Goal: Task Accomplishment & Management: Manage account settings

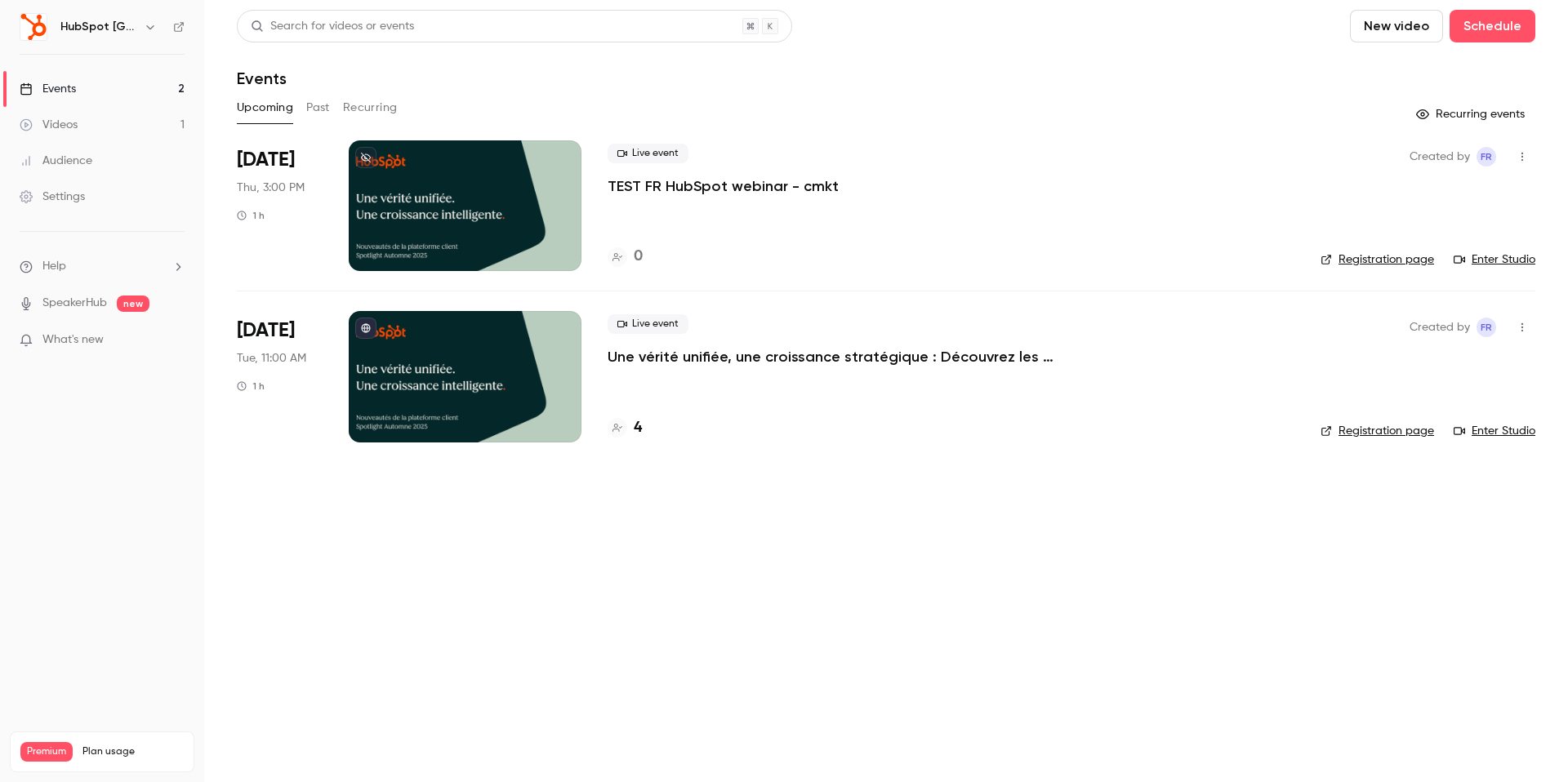
click at [116, 28] on h6 "HubSpot [GEOGRAPHIC_DATA]" at bounding box center [99, 26] width 77 height 16
click at [143, 28] on icon "button" at bounding box center [149, 26] width 13 height 13
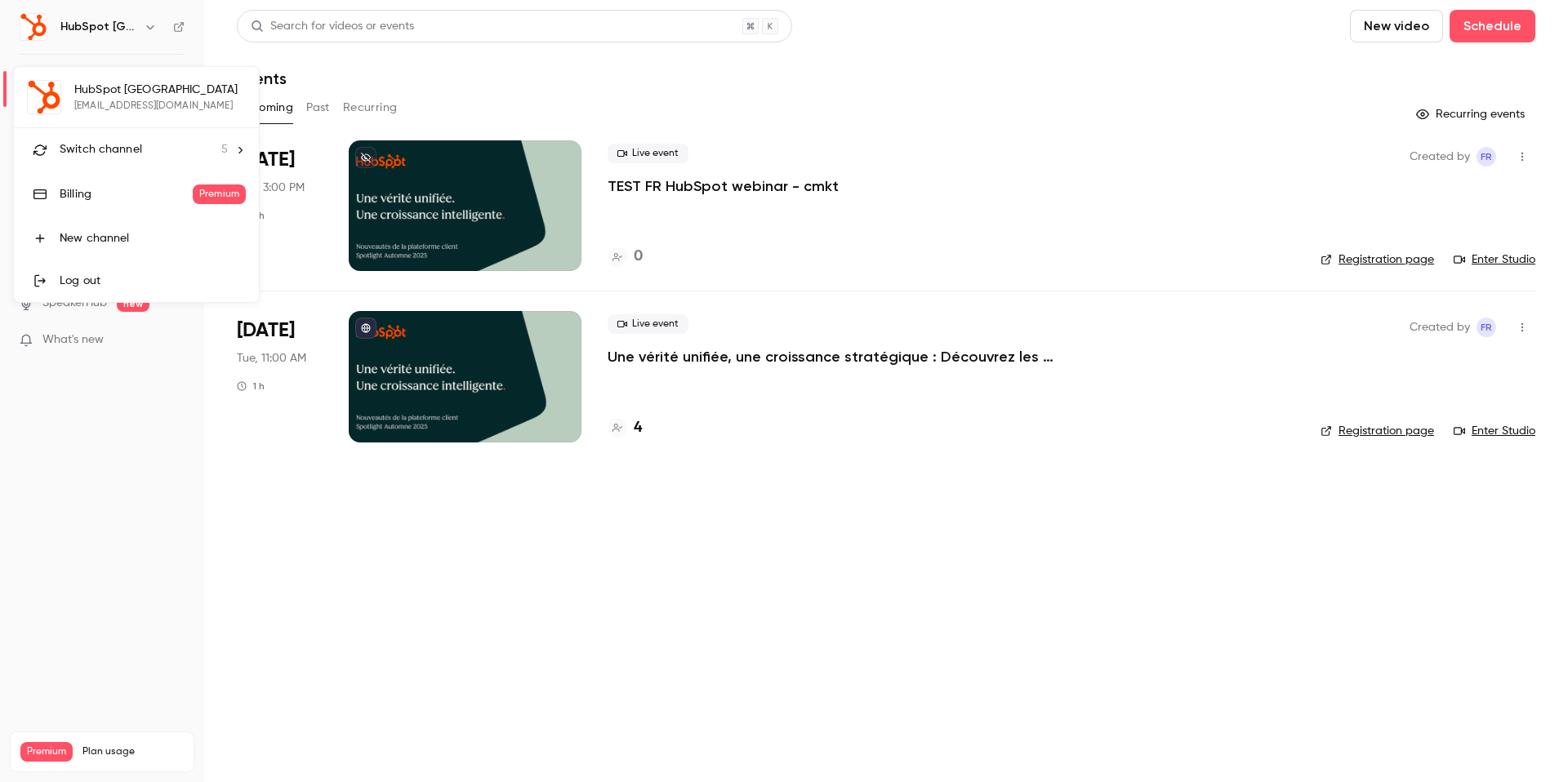
click at [121, 151] on span "Switch channel" at bounding box center [101, 149] width 83 height 17
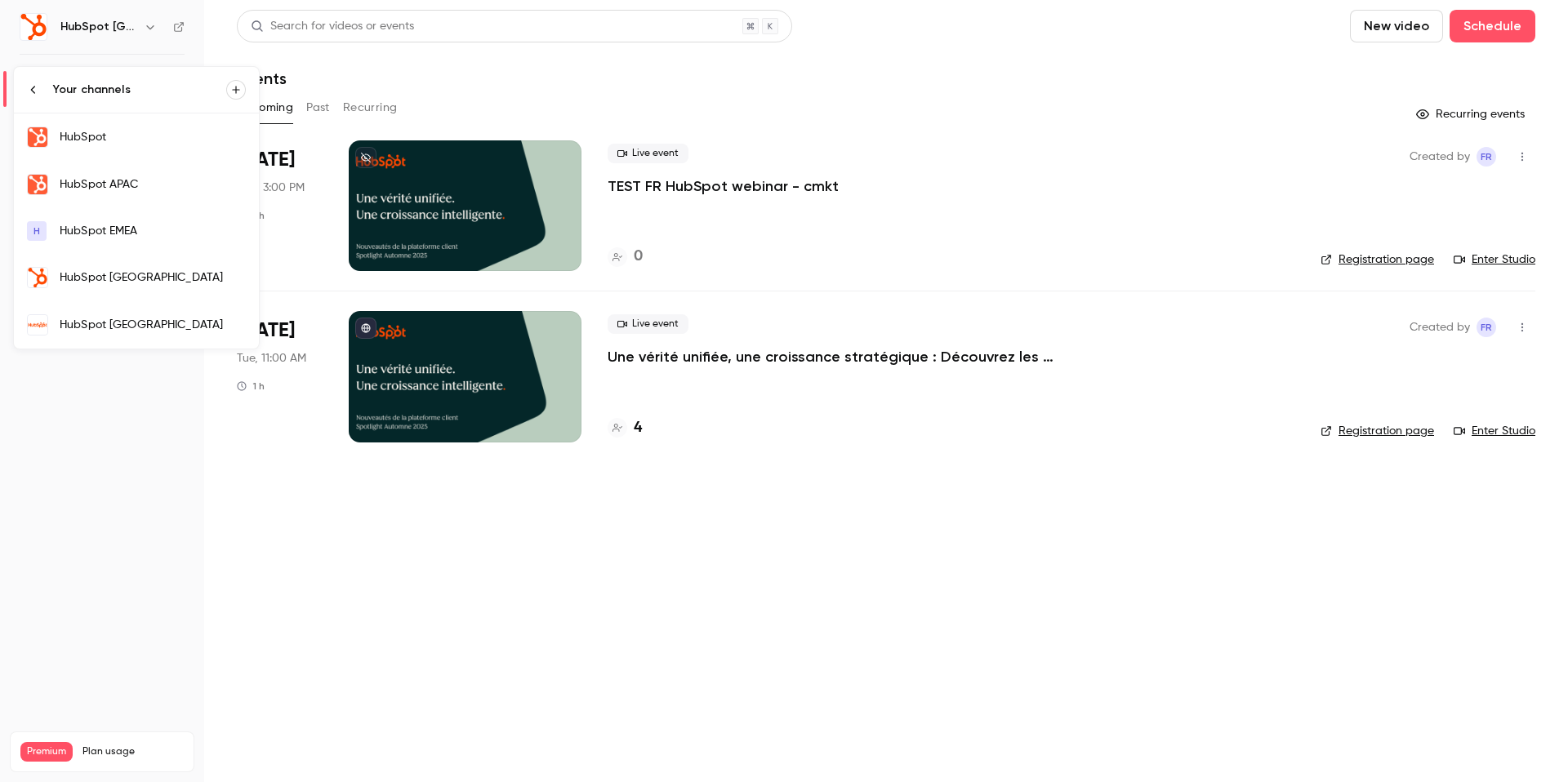
click at [105, 234] on div "HubSpot EMEA" at bounding box center [153, 231] width 186 height 16
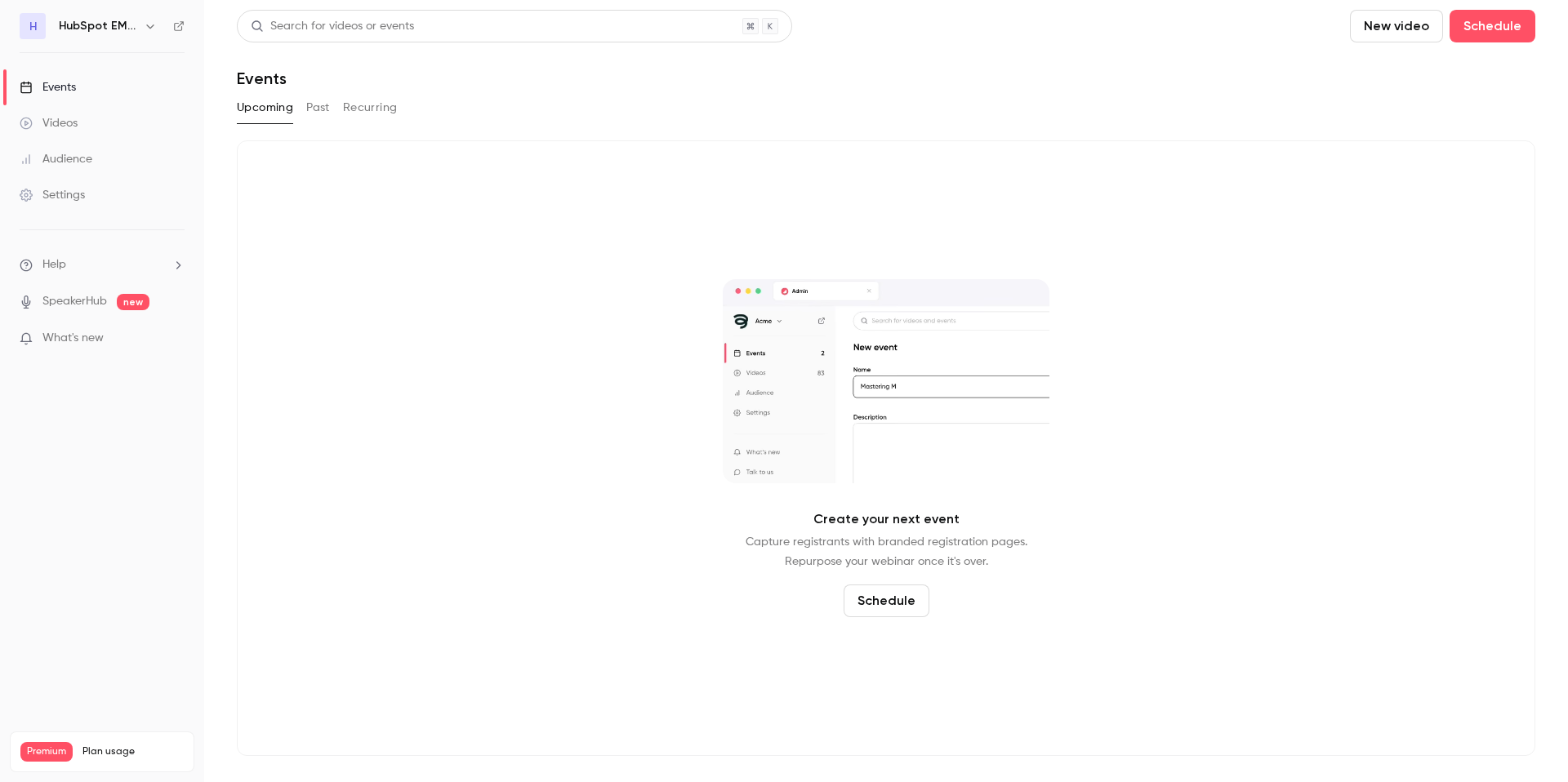
click at [144, 16] on button "button" at bounding box center [149, 26] width 20 height 20
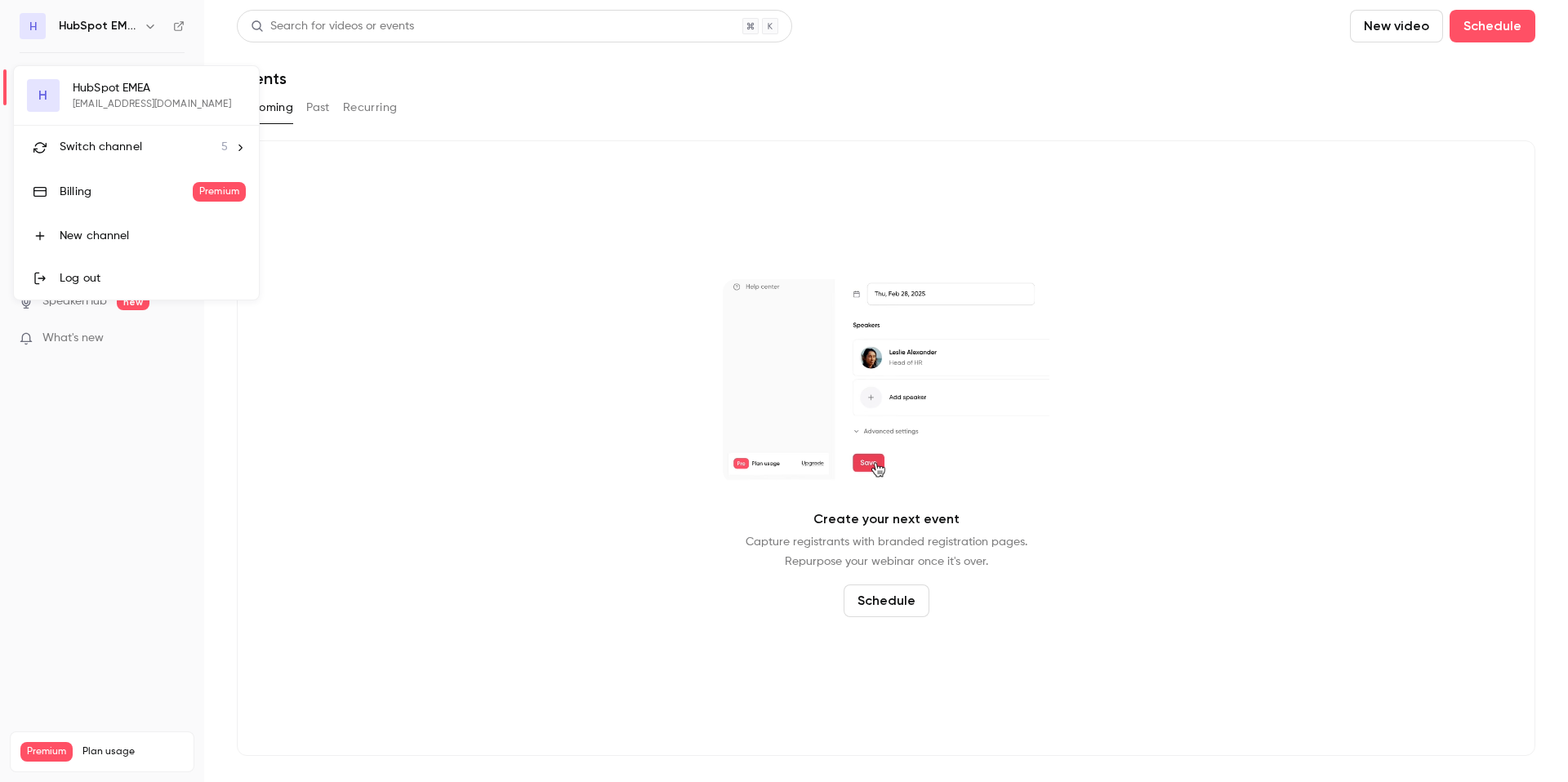
click at [141, 136] on li "Switch channel 5" at bounding box center [136, 147] width 245 height 44
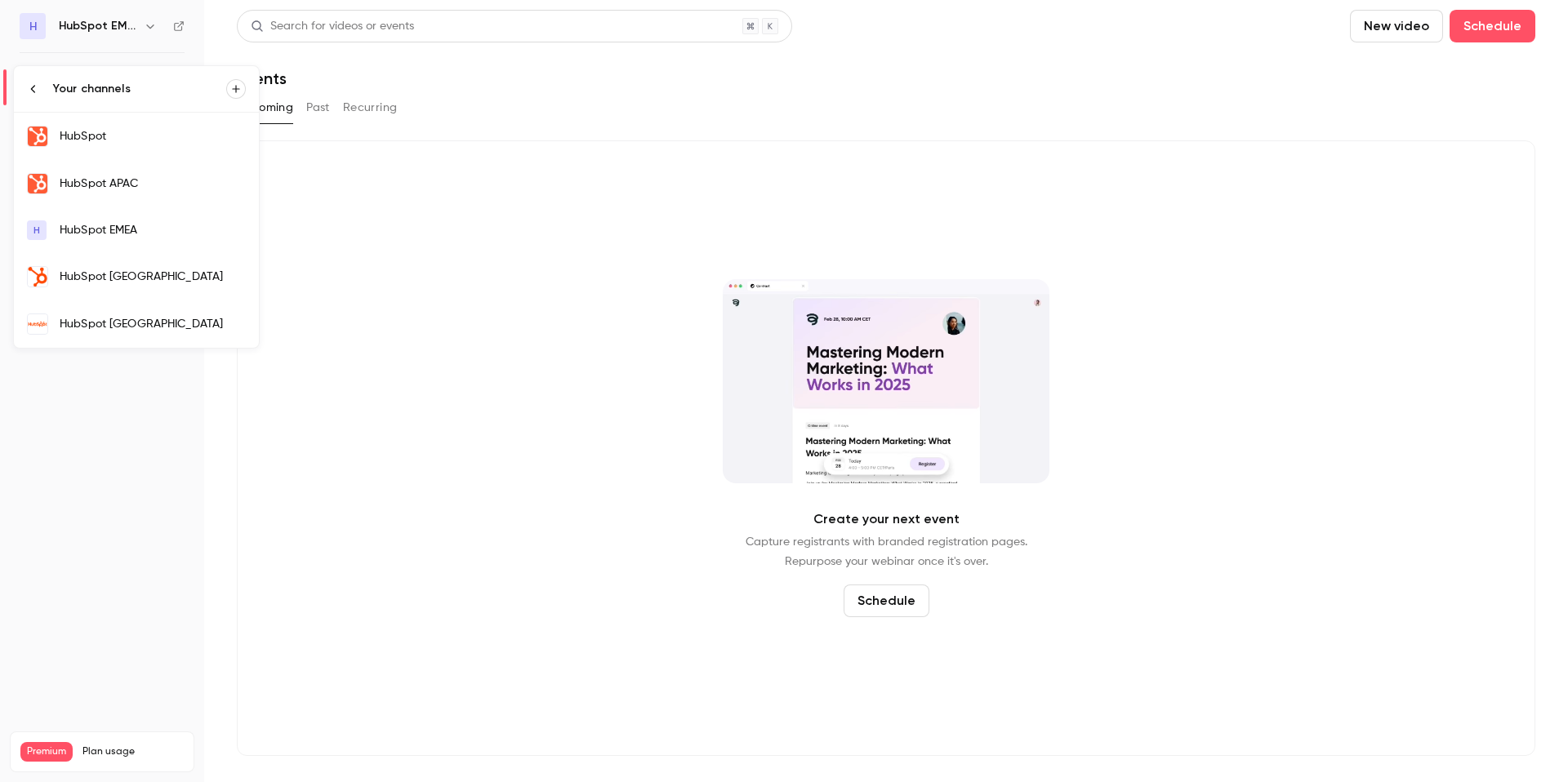
click at [143, 149] on link "HubSpot" at bounding box center [136, 136] width 245 height 47
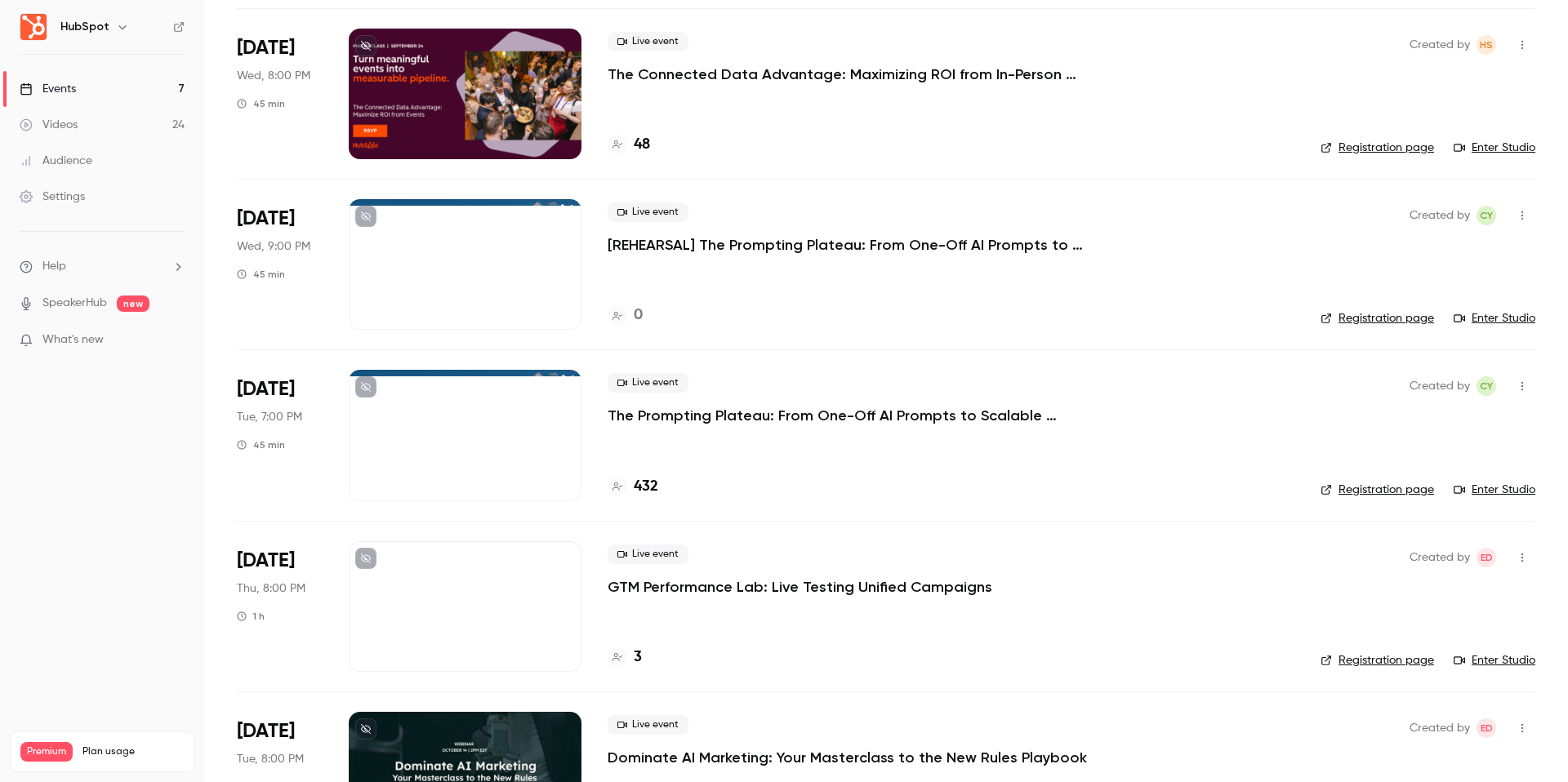
scroll to position [544, 0]
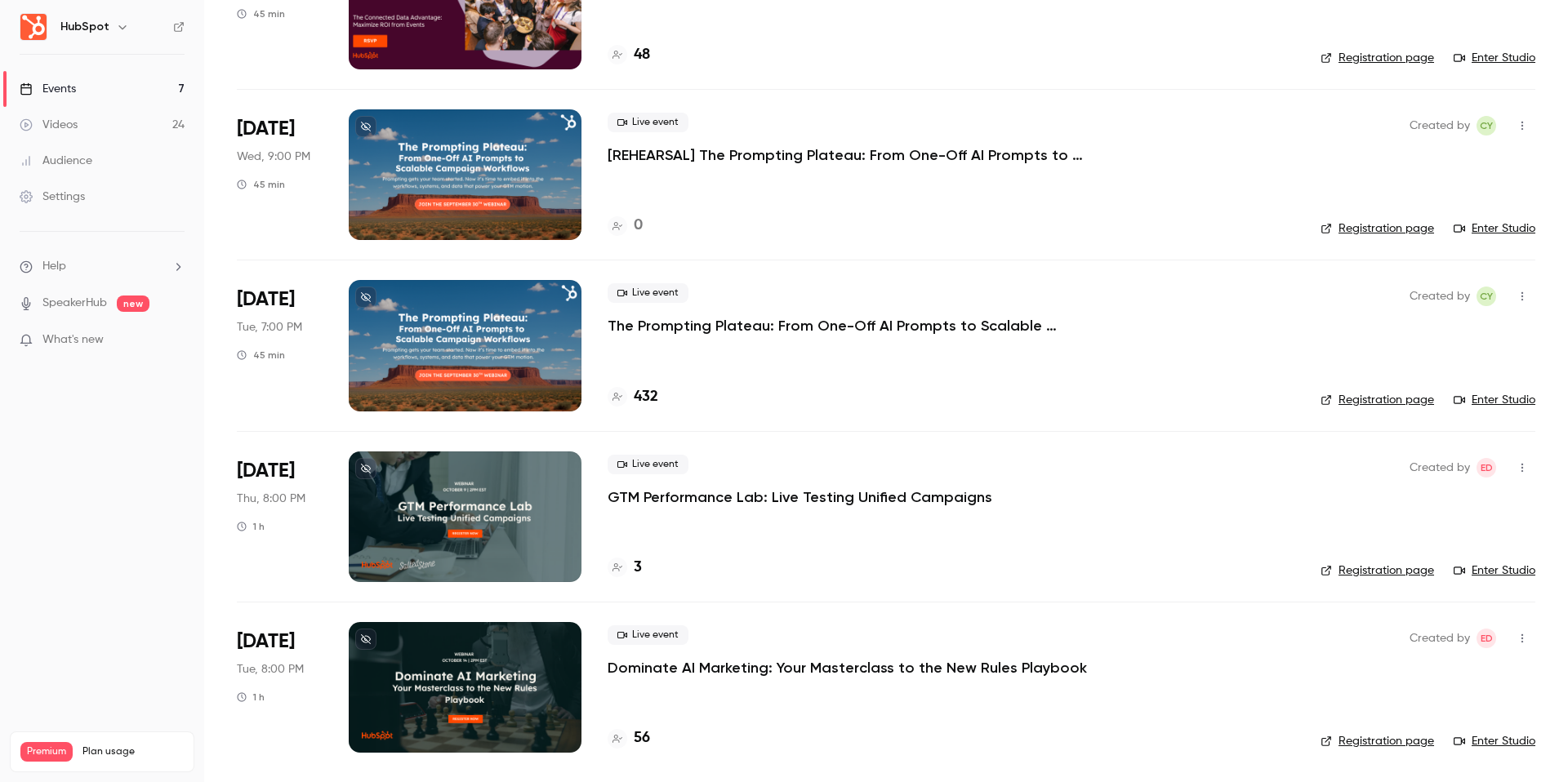
click at [106, 29] on h6 "HubSpot" at bounding box center [85, 26] width 49 height 16
click at [116, 29] on icon "button" at bounding box center [122, 26] width 13 height 13
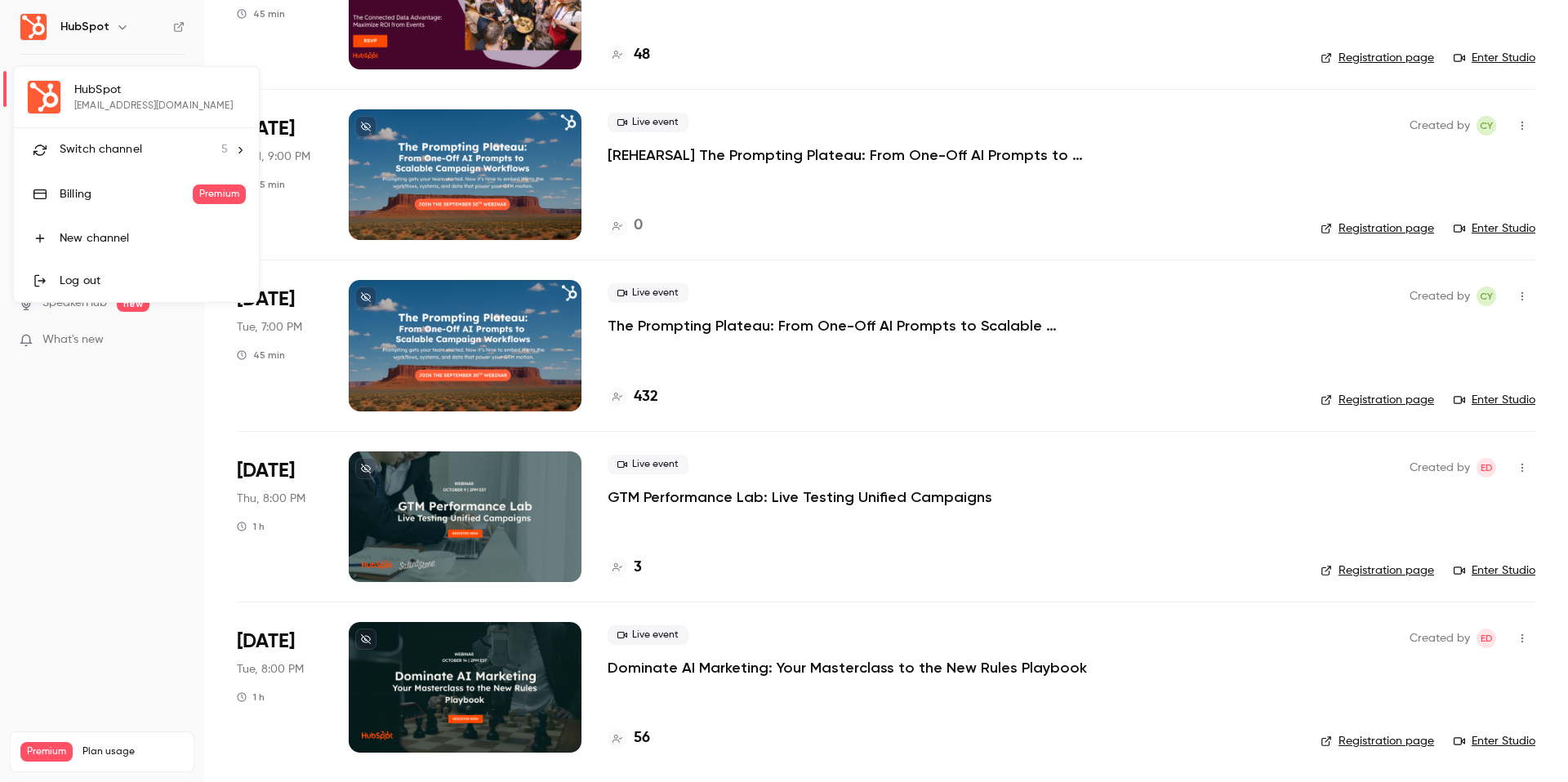
click at [157, 158] on div "Switch channel 5" at bounding box center [143, 149] width 168 height 17
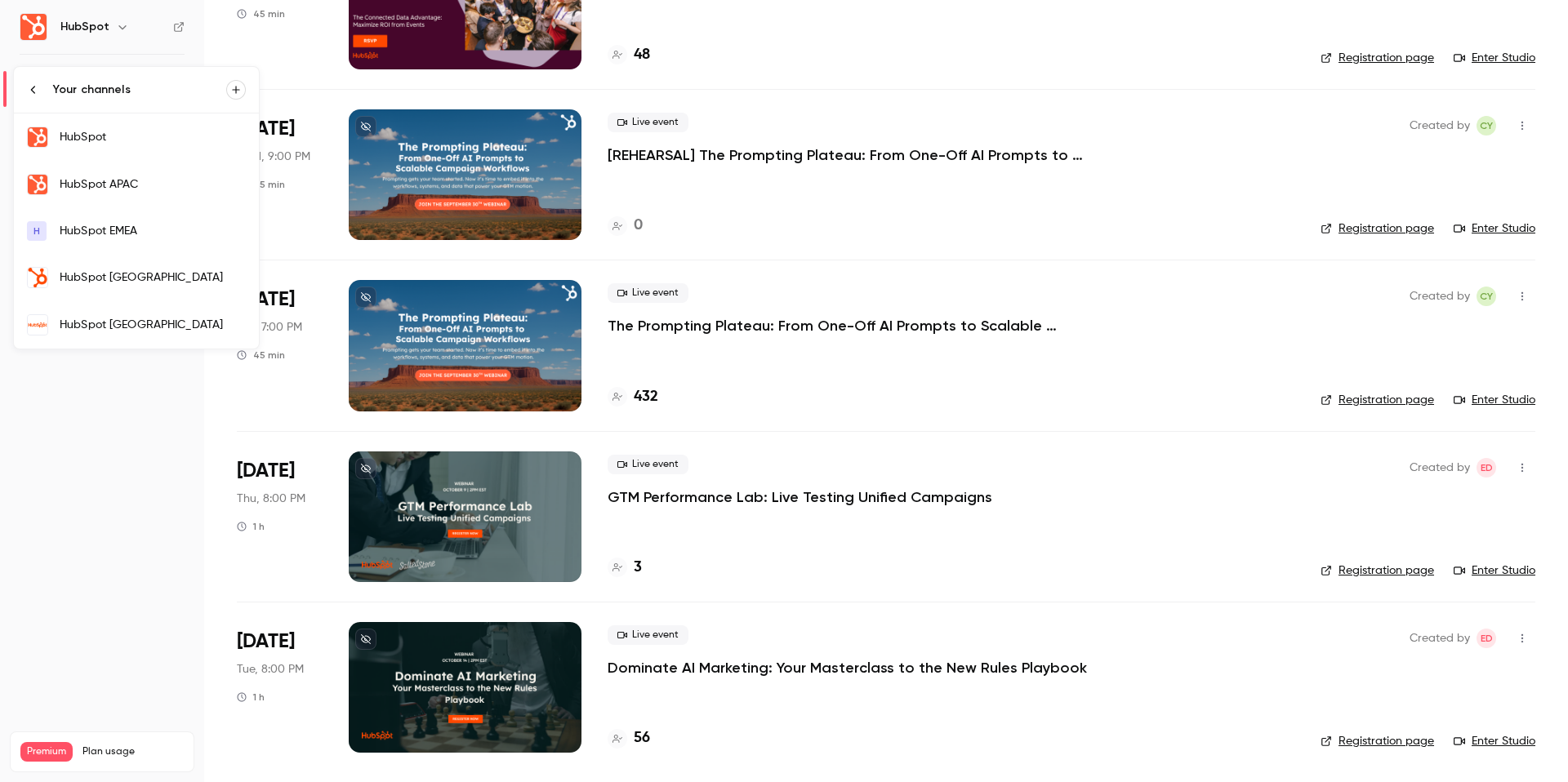
click at [116, 264] on link "HubSpot [GEOGRAPHIC_DATA]" at bounding box center [136, 277] width 245 height 47
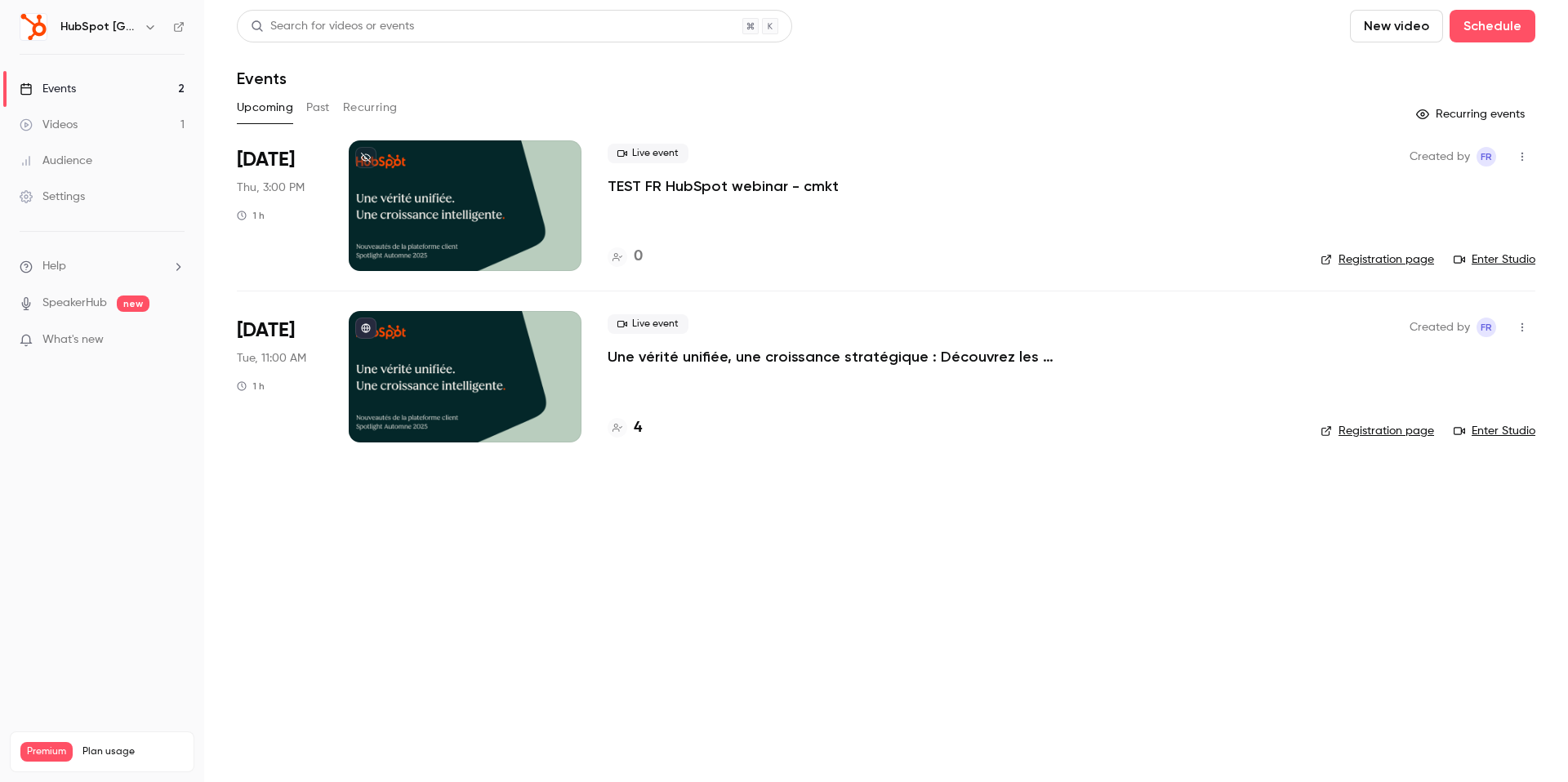
click at [483, 234] on div at bounding box center [465, 205] width 233 height 131
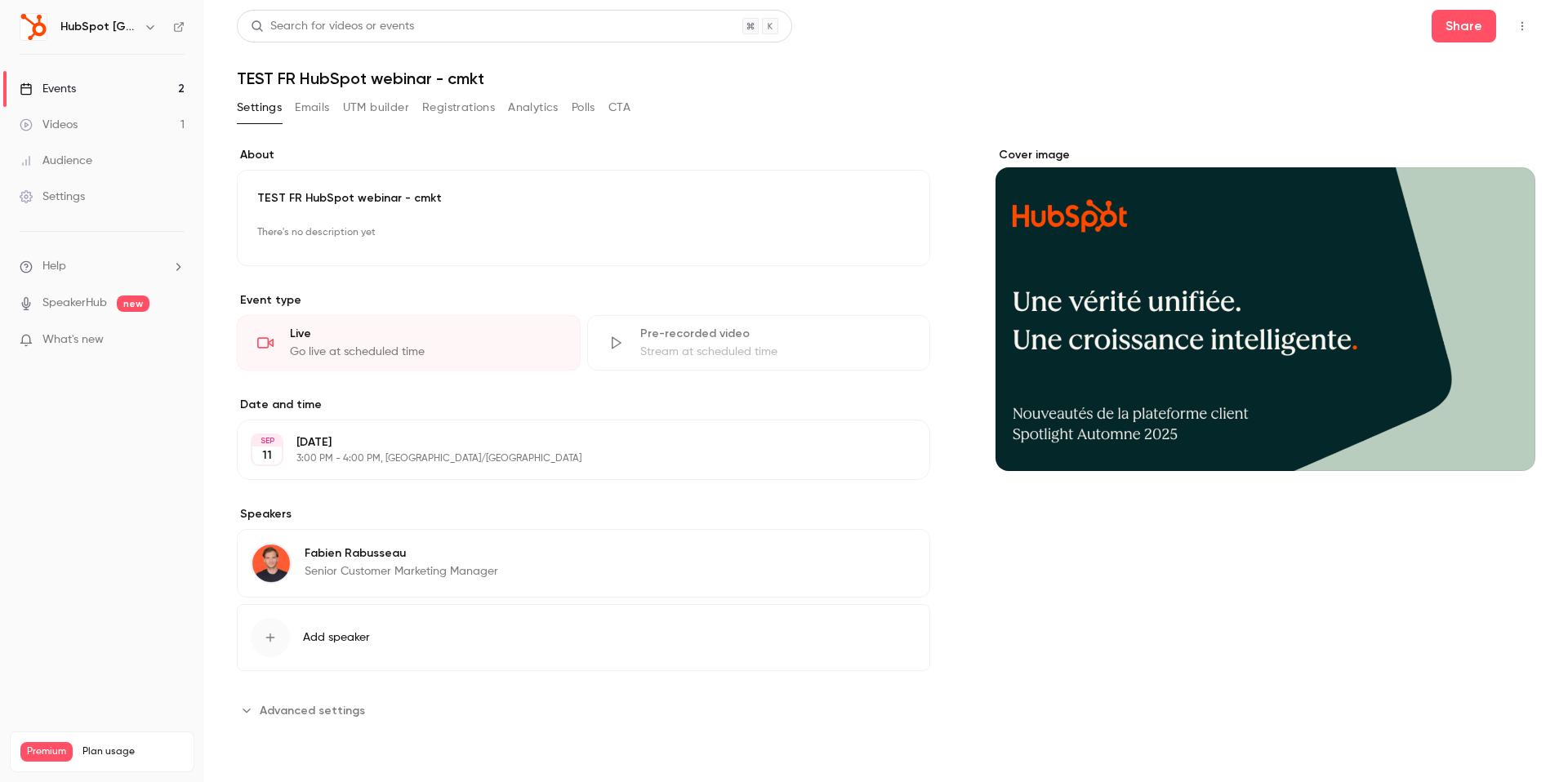
click at [497, 349] on div "Go live at scheduled time" at bounding box center [424, 352] width 271 height 16
click at [418, 347] on div "Go live at scheduled time" at bounding box center [424, 352] width 271 height 16
click at [330, 703] on span "Advanced settings" at bounding box center [312, 710] width 105 height 17
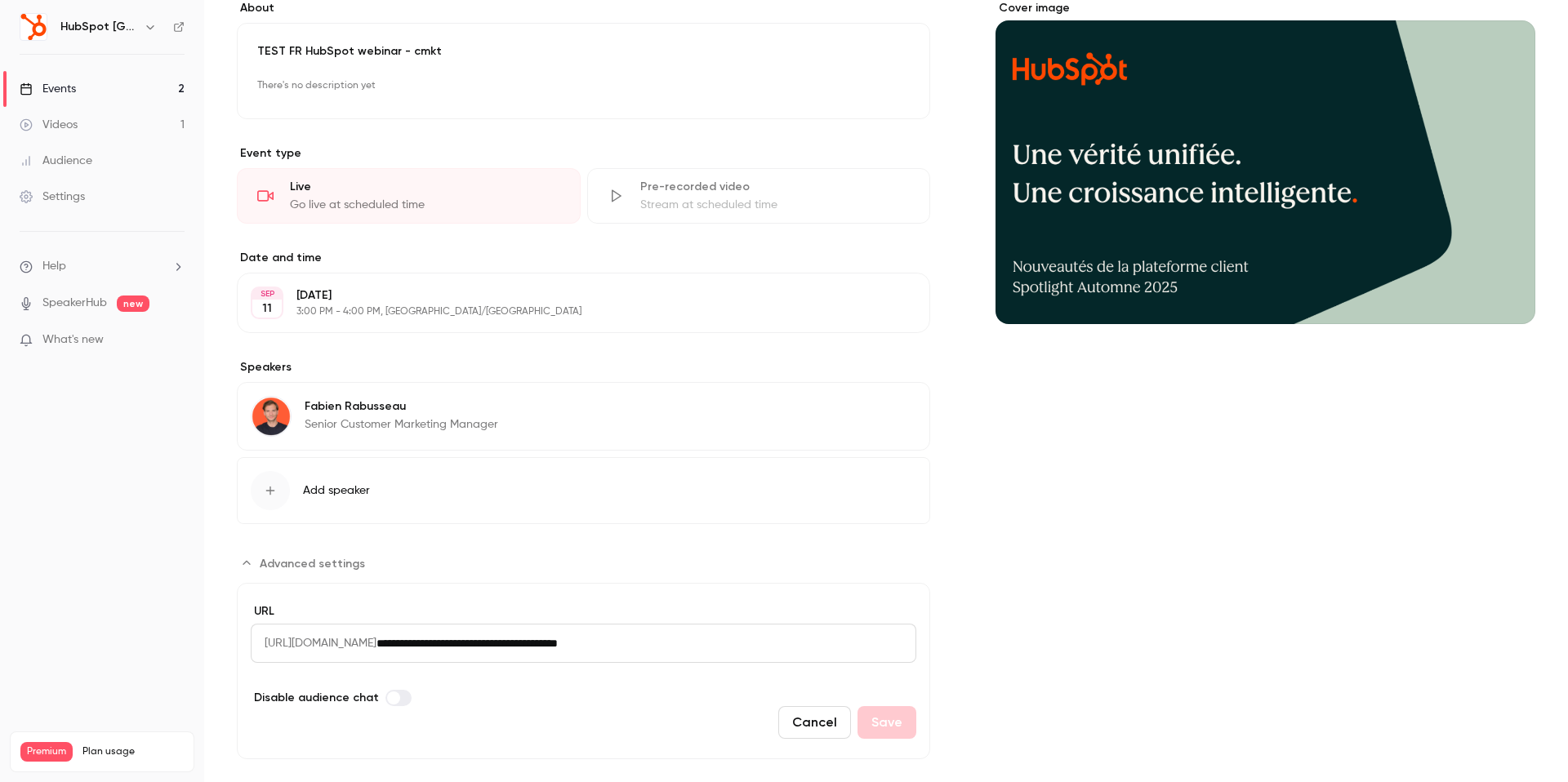
scroll to position [148, 0]
click at [574, 650] on input "**********" at bounding box center [647, 643] width 540 height 39
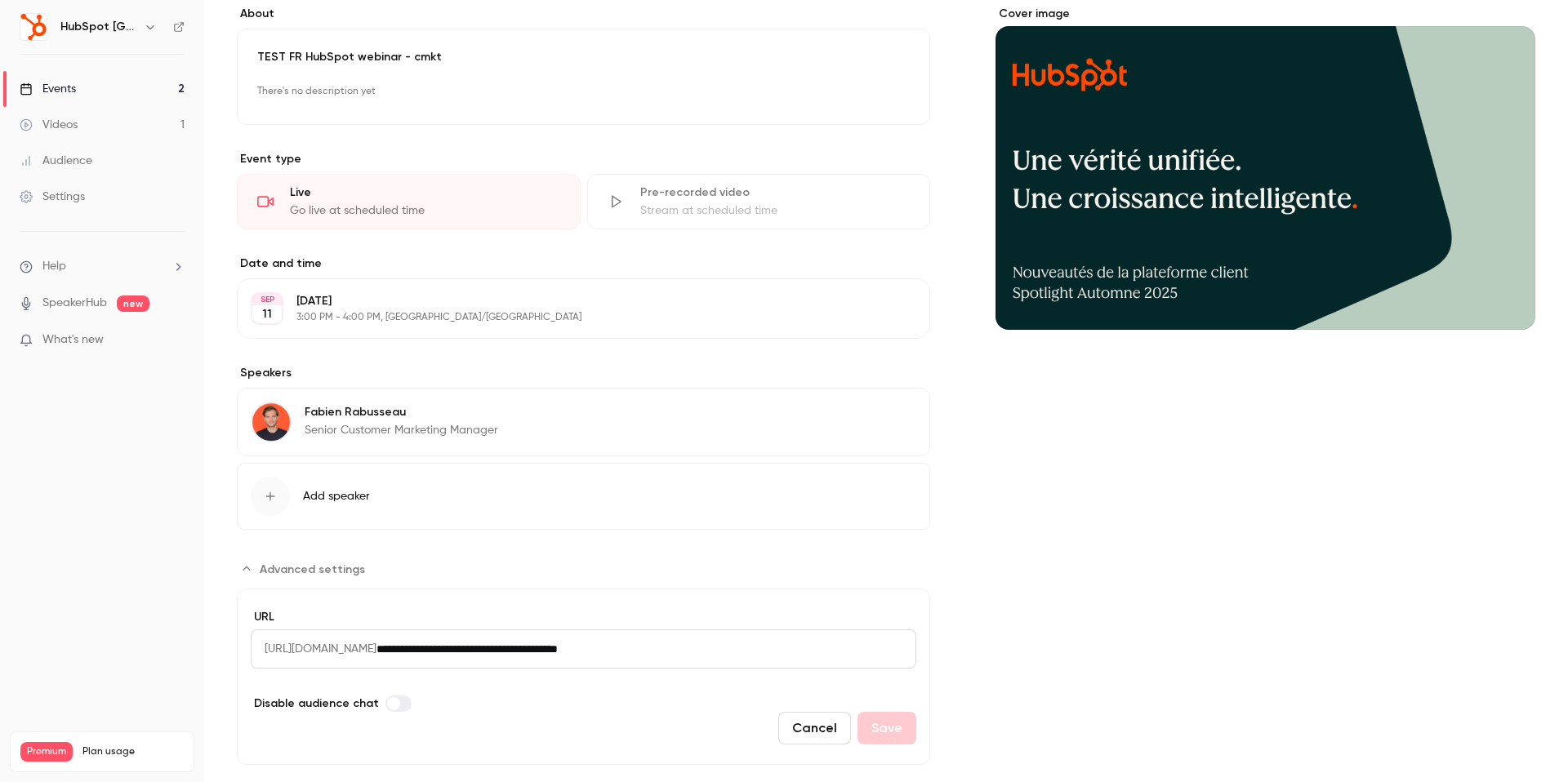
click at [275, 493] on icon "button" at bounding box center [270, 496] width 13 height 13
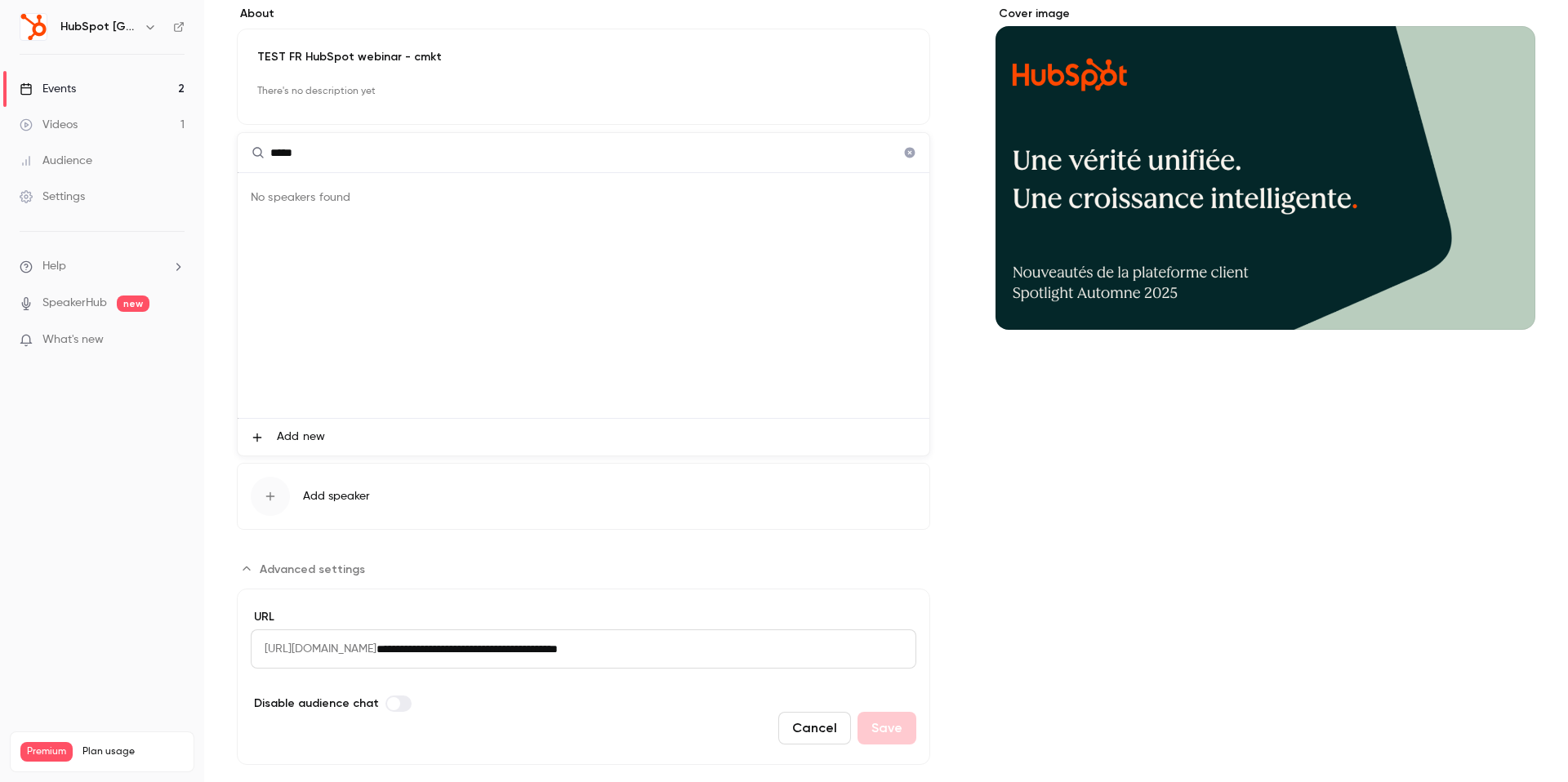
type input "******"
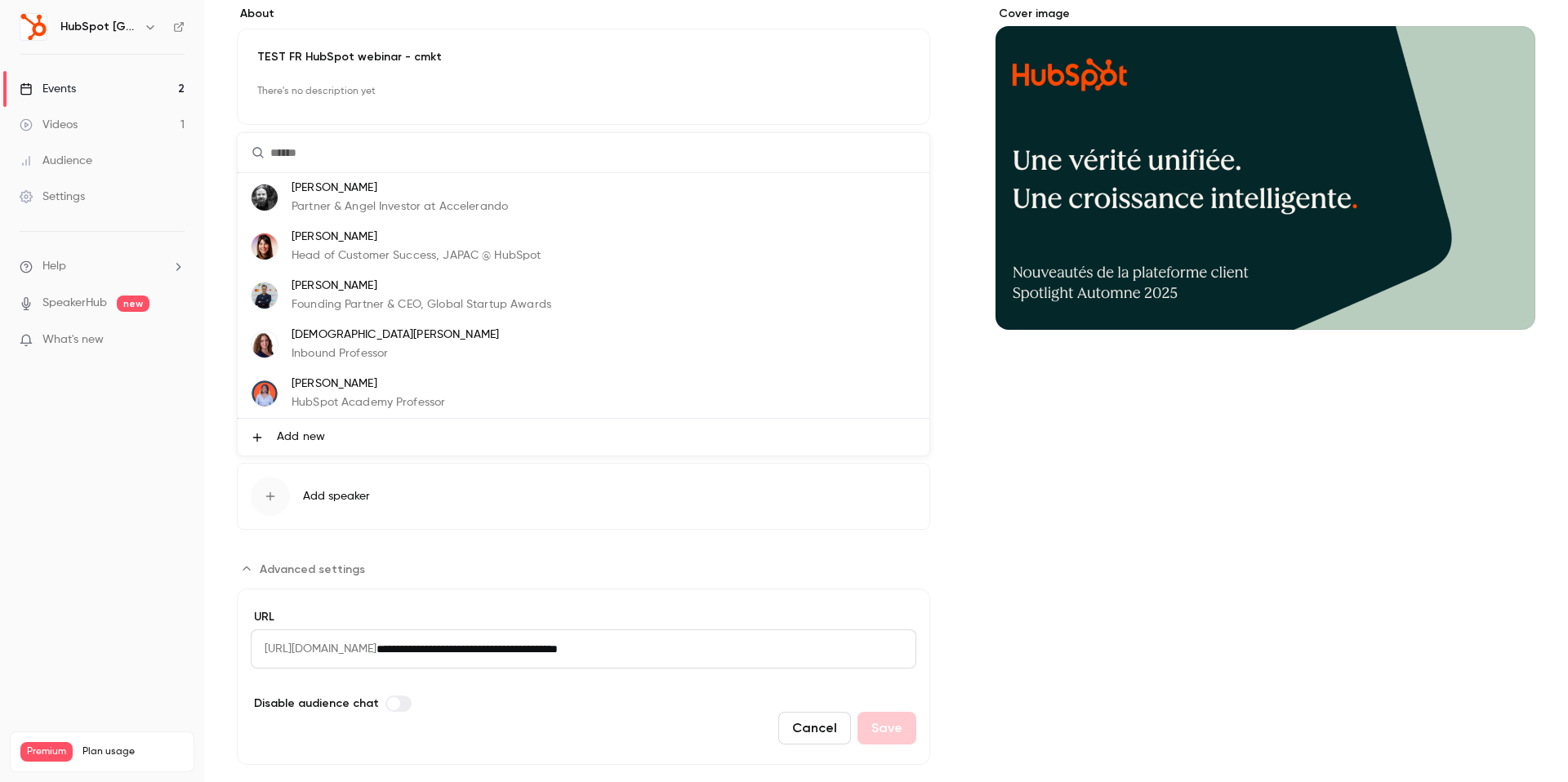
click at [446, 511] on div at bounding box center [784, 391] width 1568 height 782
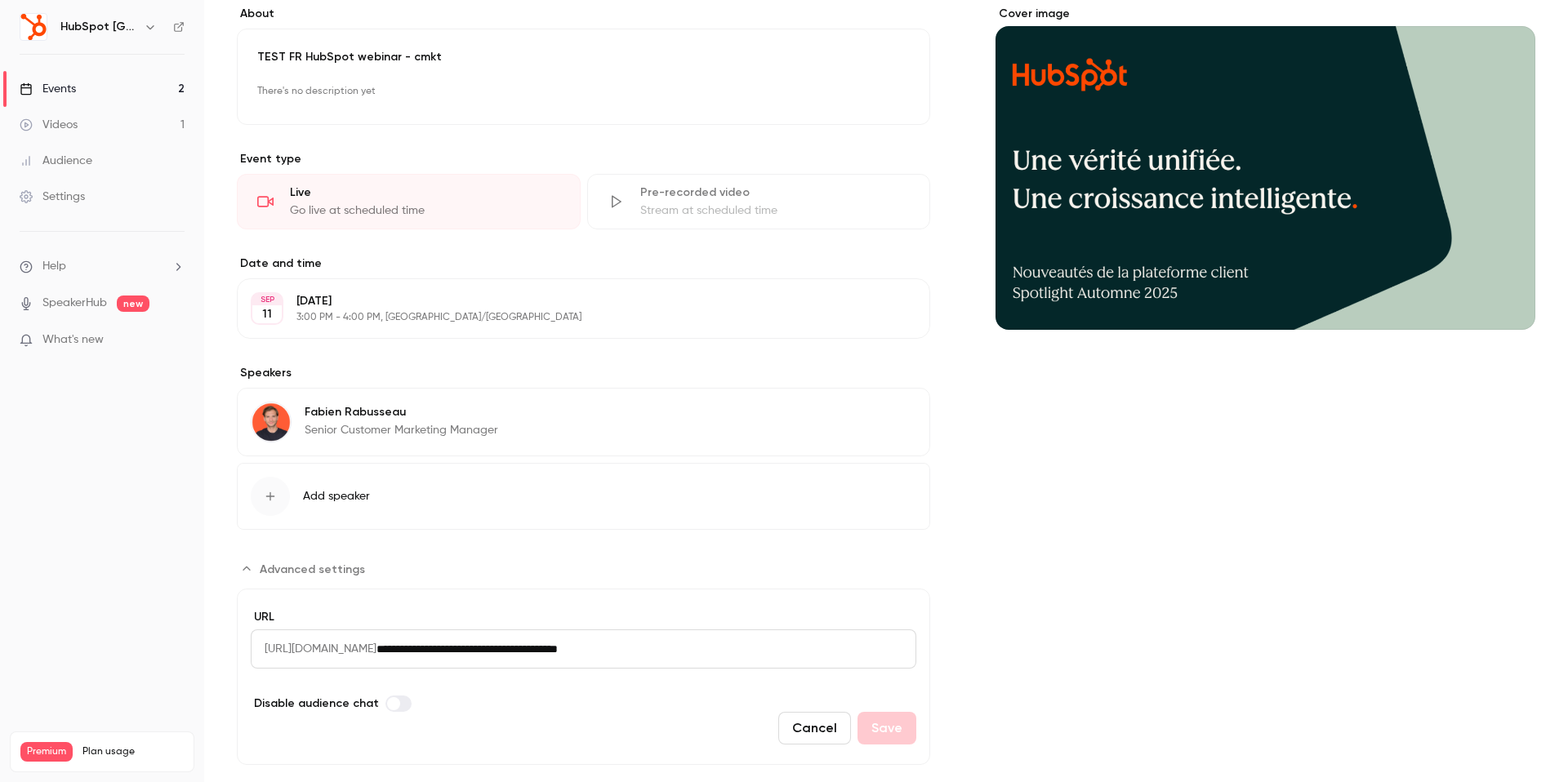
scroll to position [173, 0]
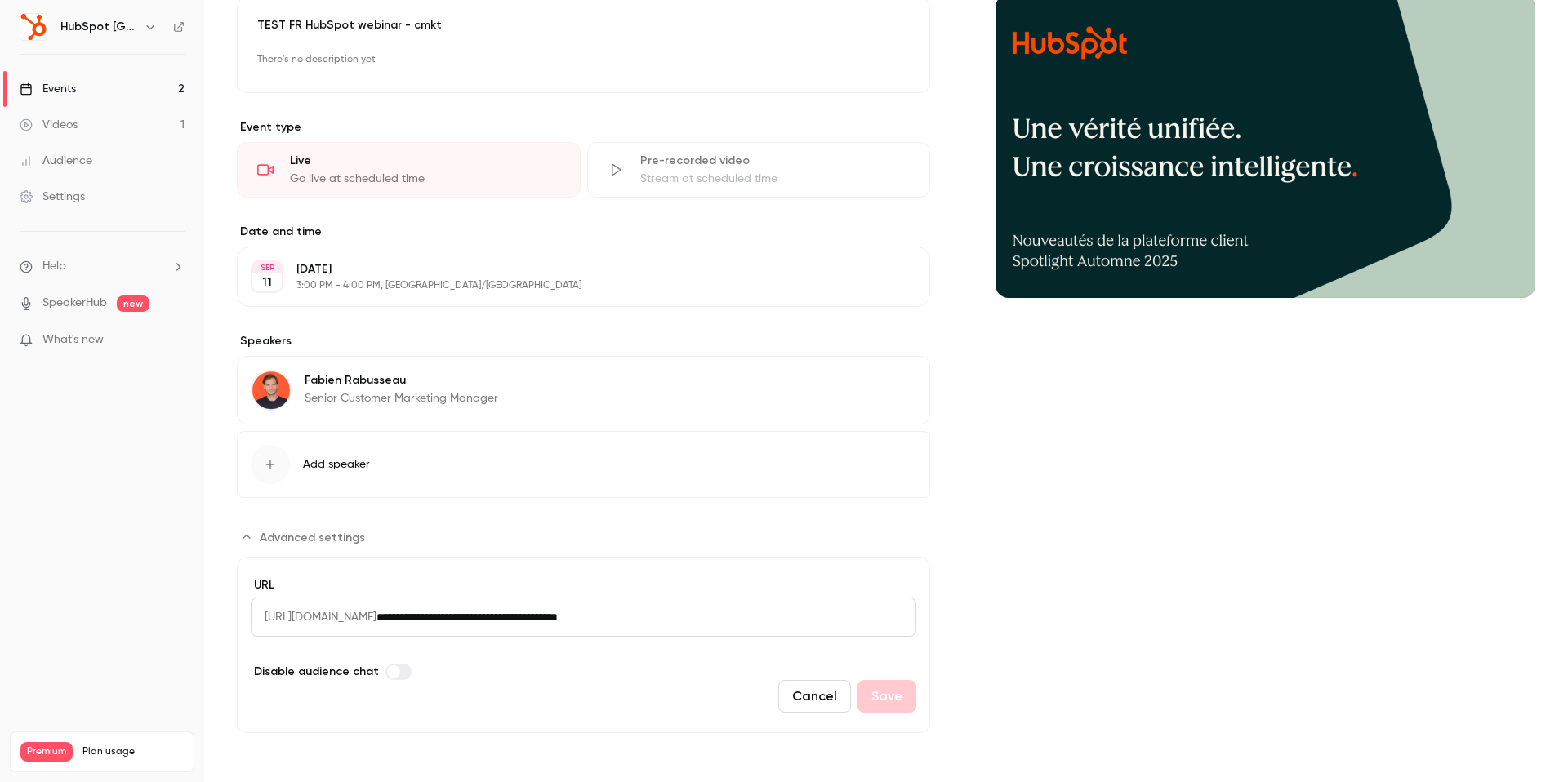
click at [531, 633] on input "**********" at bounding box center [647, 617] width 540 height 39
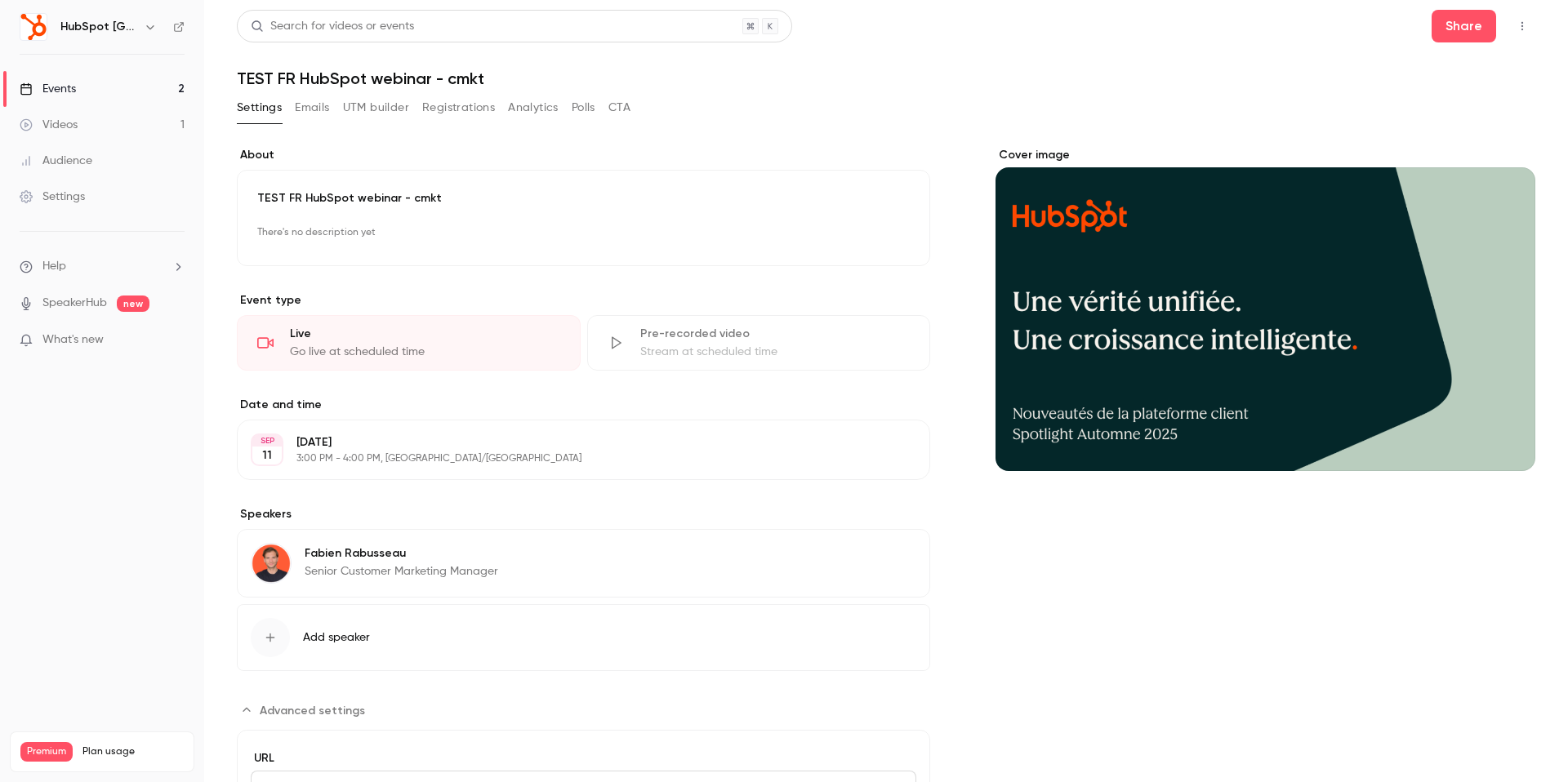
click at [463, 111] on button "Registrations" at bounding box center [458, 108] width 73 height 26
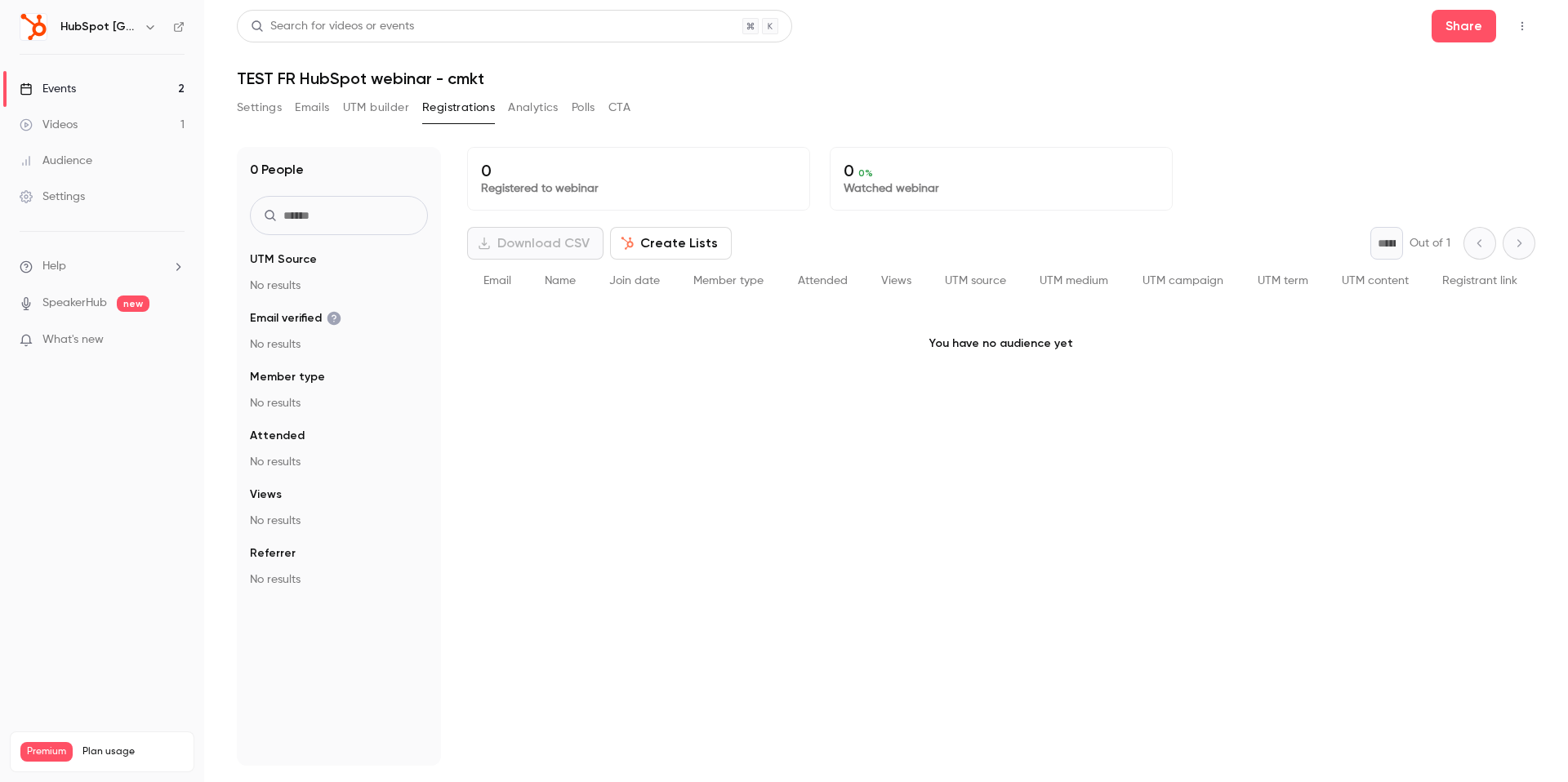
click at [260, 101] on button "Settings" at bounding box center [259, 108] width 45 height 26
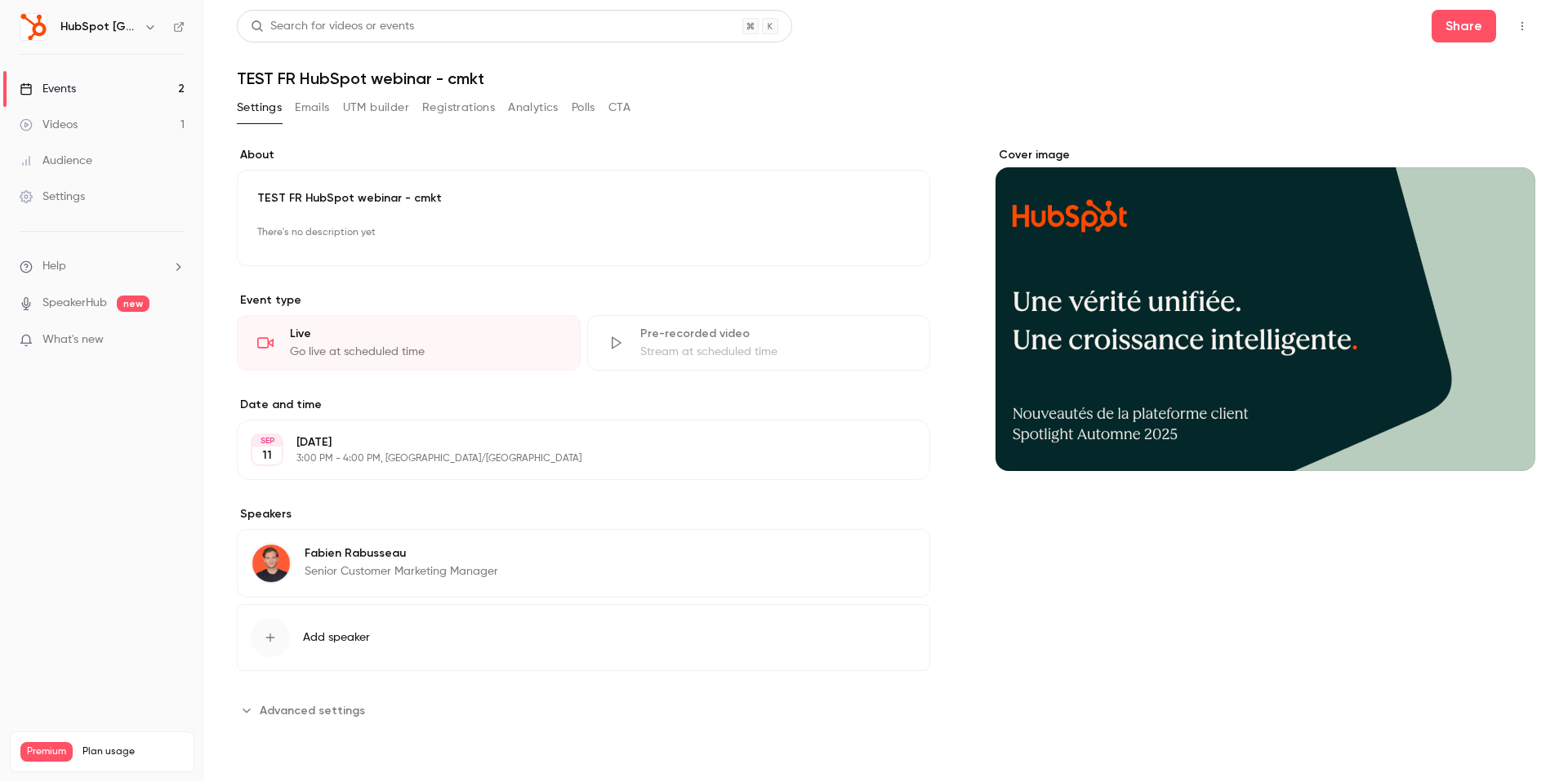
click at [424, 342] on div "Live Go live at scheduled time" at bounding box center [408, 342] width 344 height 55
click at [1536, 22] on main "**********" at bounding box center [886, 391] width 1364 height 782
click at [1525, 22] on icon "button" at bounding box center [1522, 26] width 13 height 11
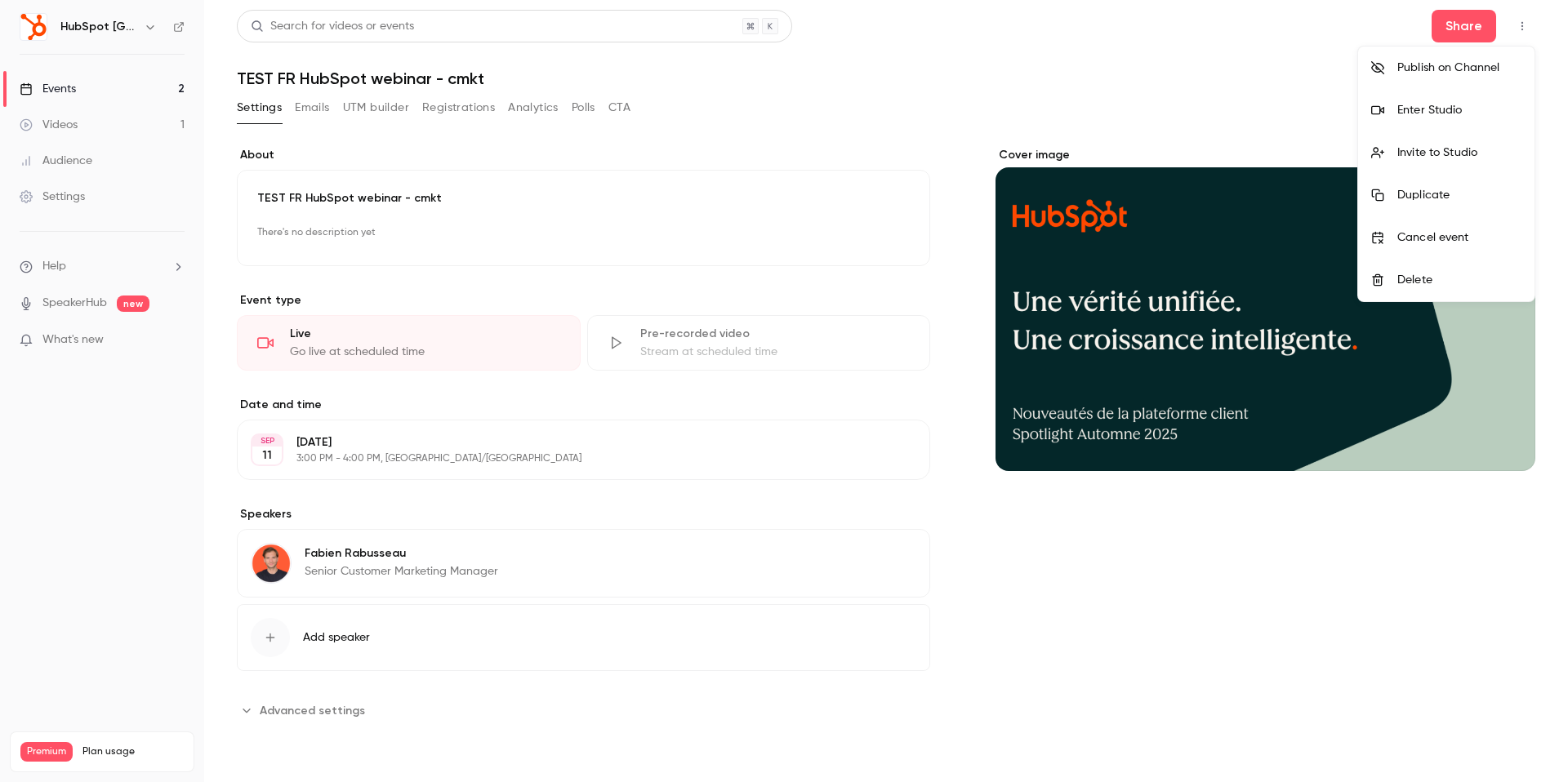
click at [1525, 22] on div at bounding box center [784, 391] width 1568 height 782
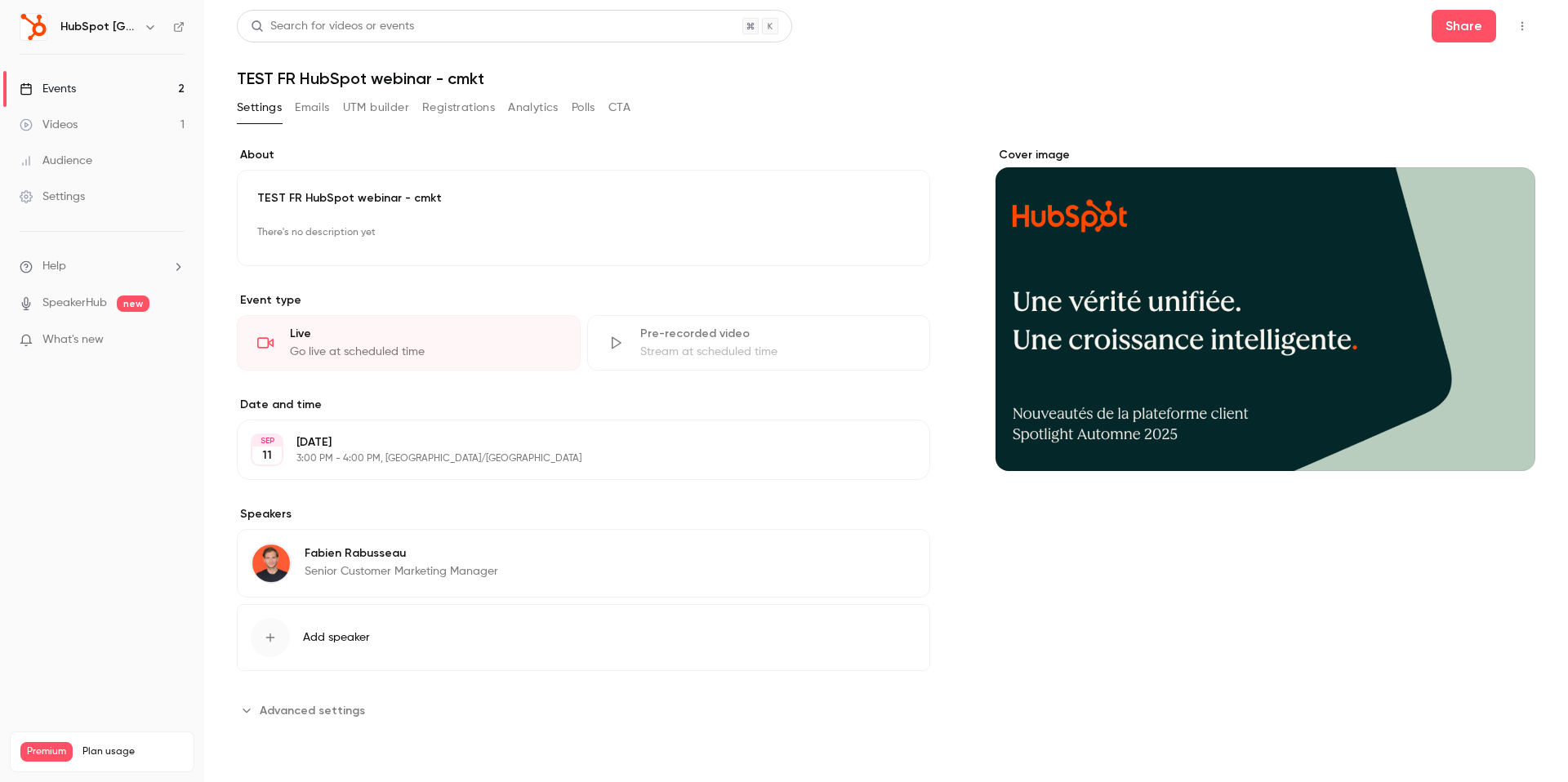
click at [1526, 23] on icon "button" at bounding box center [1522, 26] width 13 height 11
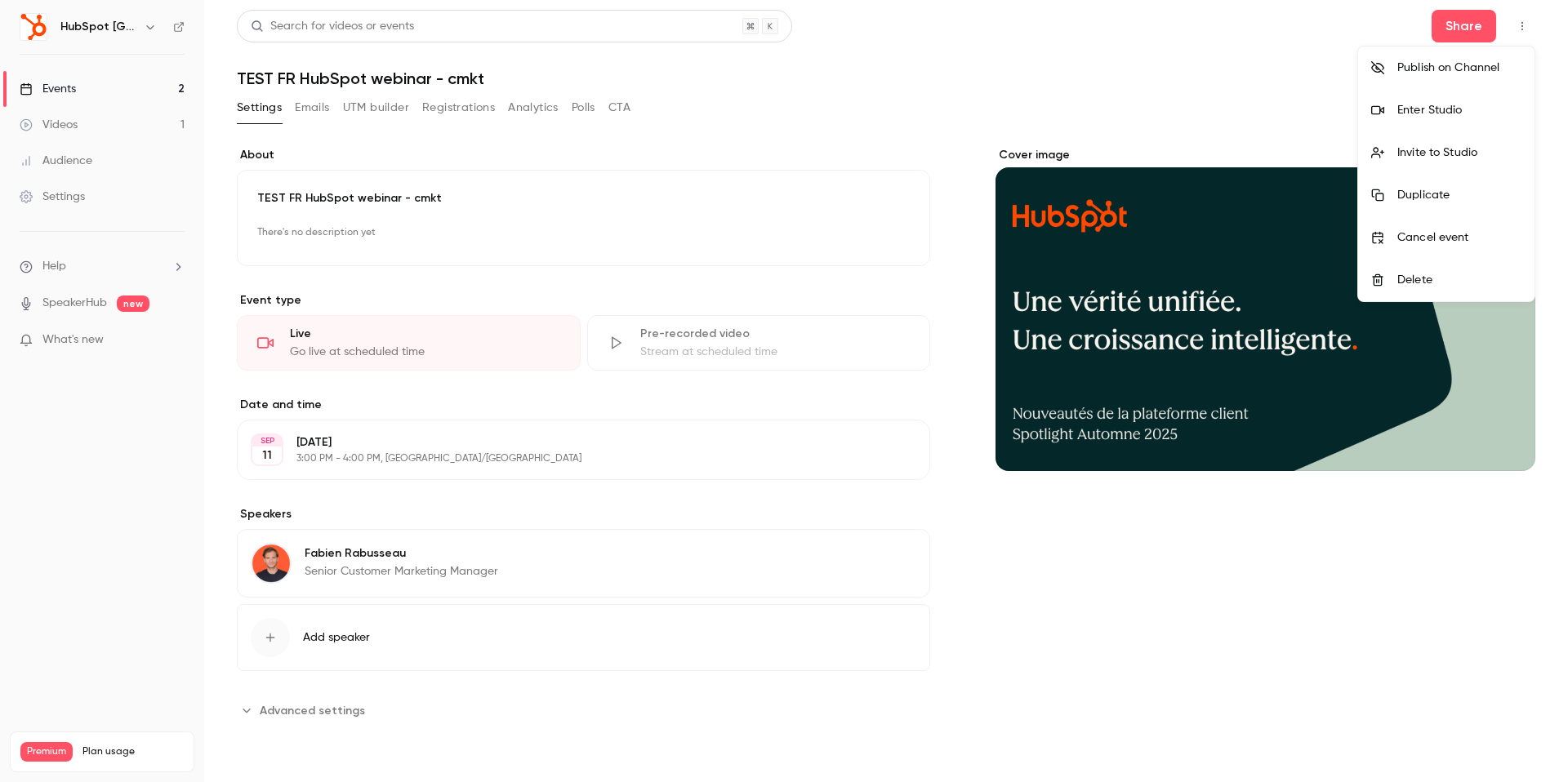
click at [1433, 106] on div "Enter Studio" at bounding box center [1459, 110] width 124 height 16
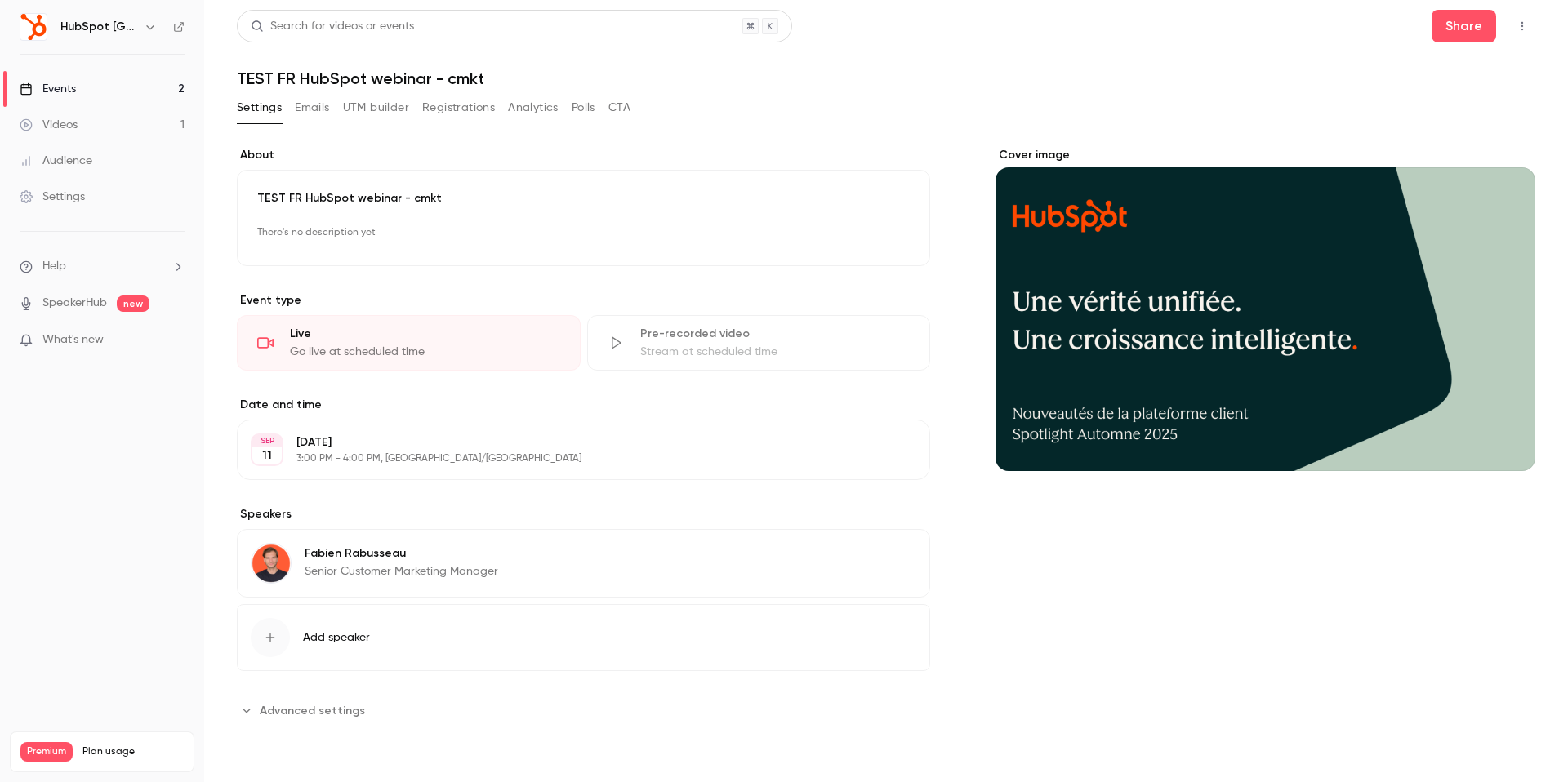
click at [1520, 26] on icon "button" at bounding box center [1522, 26] width 13 height 11
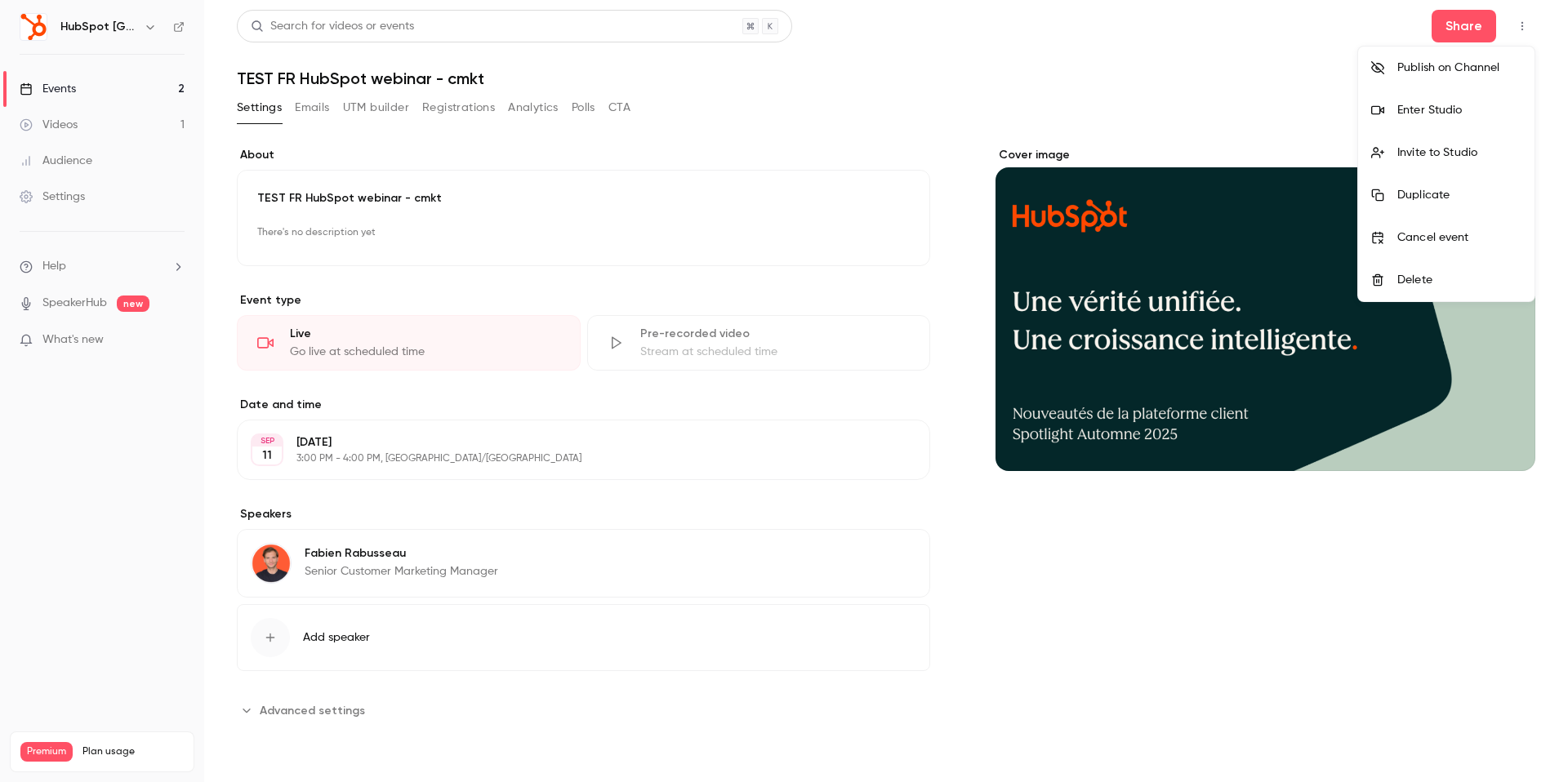
click at [1431, 151] on div "Invite to Studio" at bounding box center [1459, 152] width 124 height 16
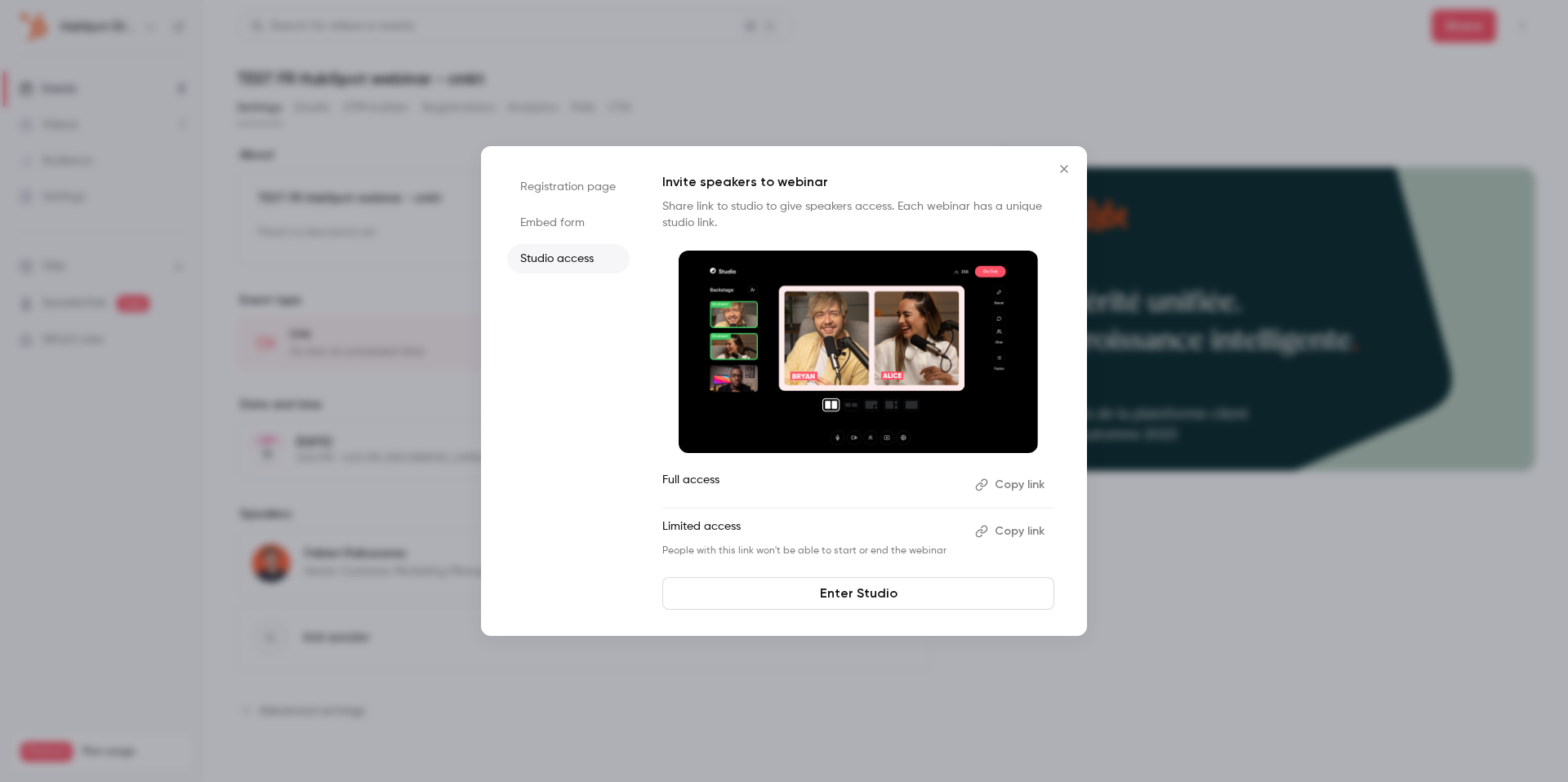
click at [1007, 493] on button "Copy link" at bounding box center [1011, 485] width 85 height 26
click at [1066, 164] on icon "Close" at bounding box center [1064, 168] width 20 height 13
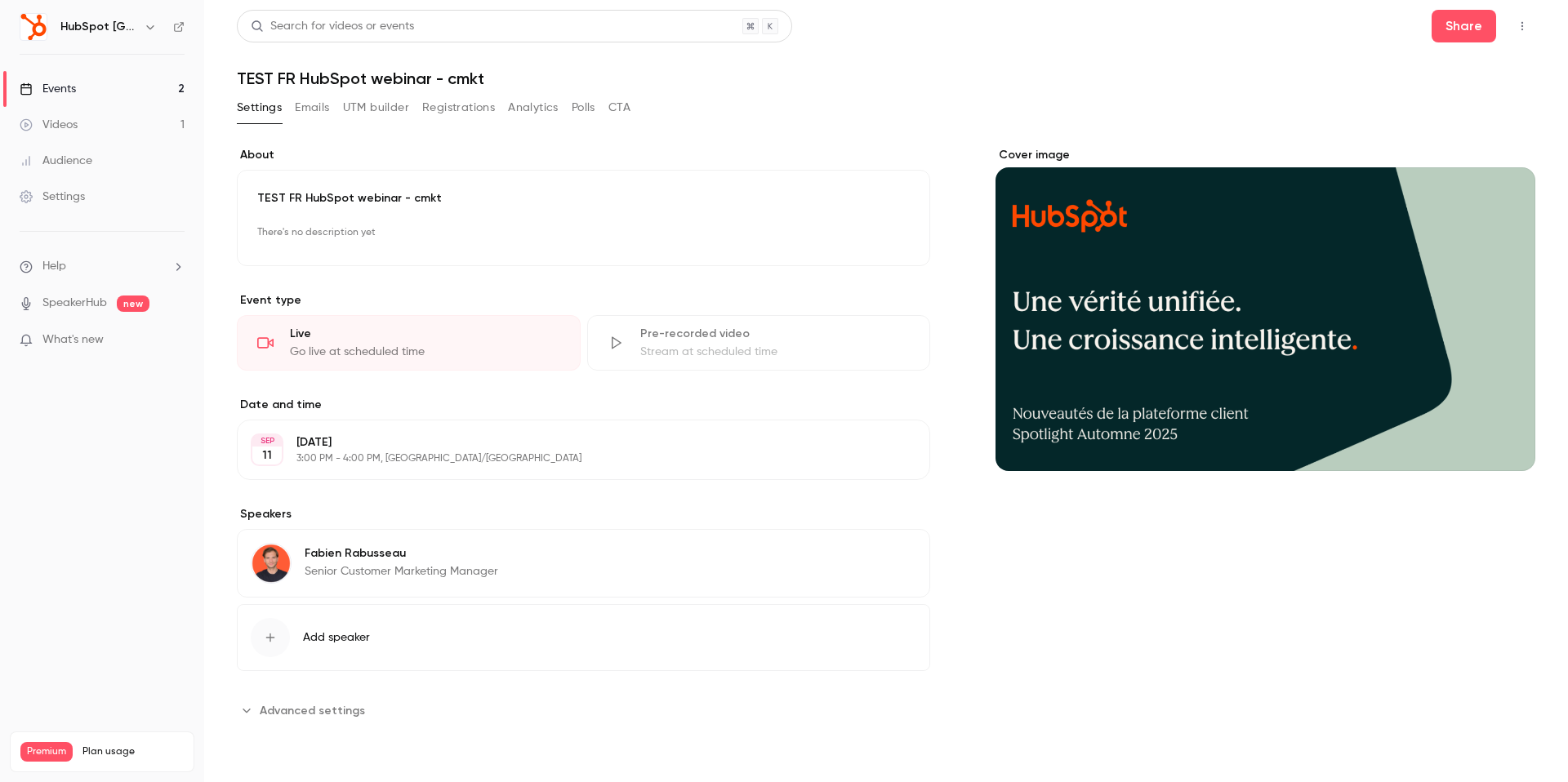
click at [251, 114] on button "Settings" at bounding box center [259, 108] width 45 height 26
click at [308, 115] on button "Emails" at bounding box center [312, 108] width 34 height 26
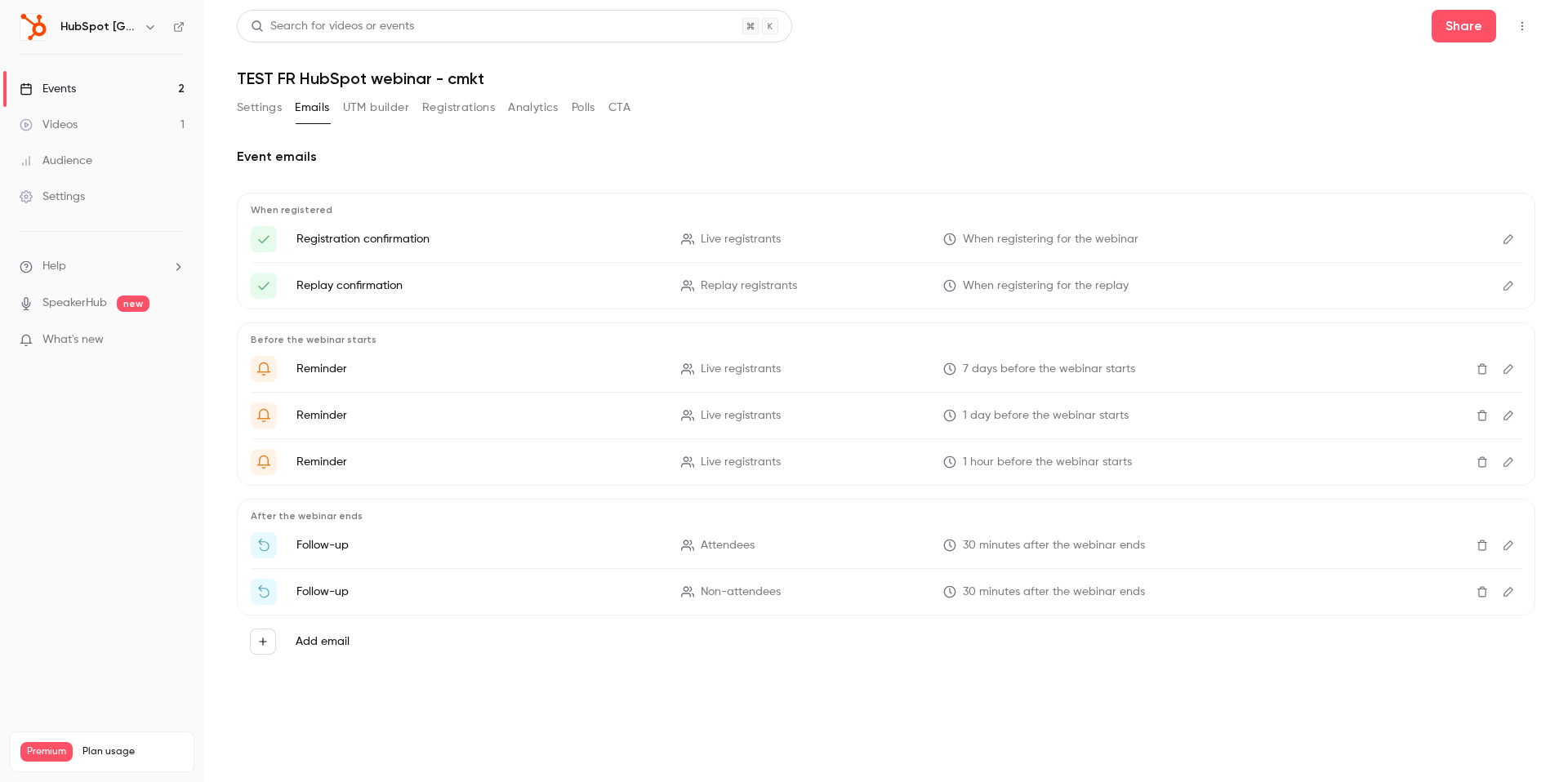
click at [529, 114] on button "Analytics" at bounding box center [533, 108] width 50 height 26
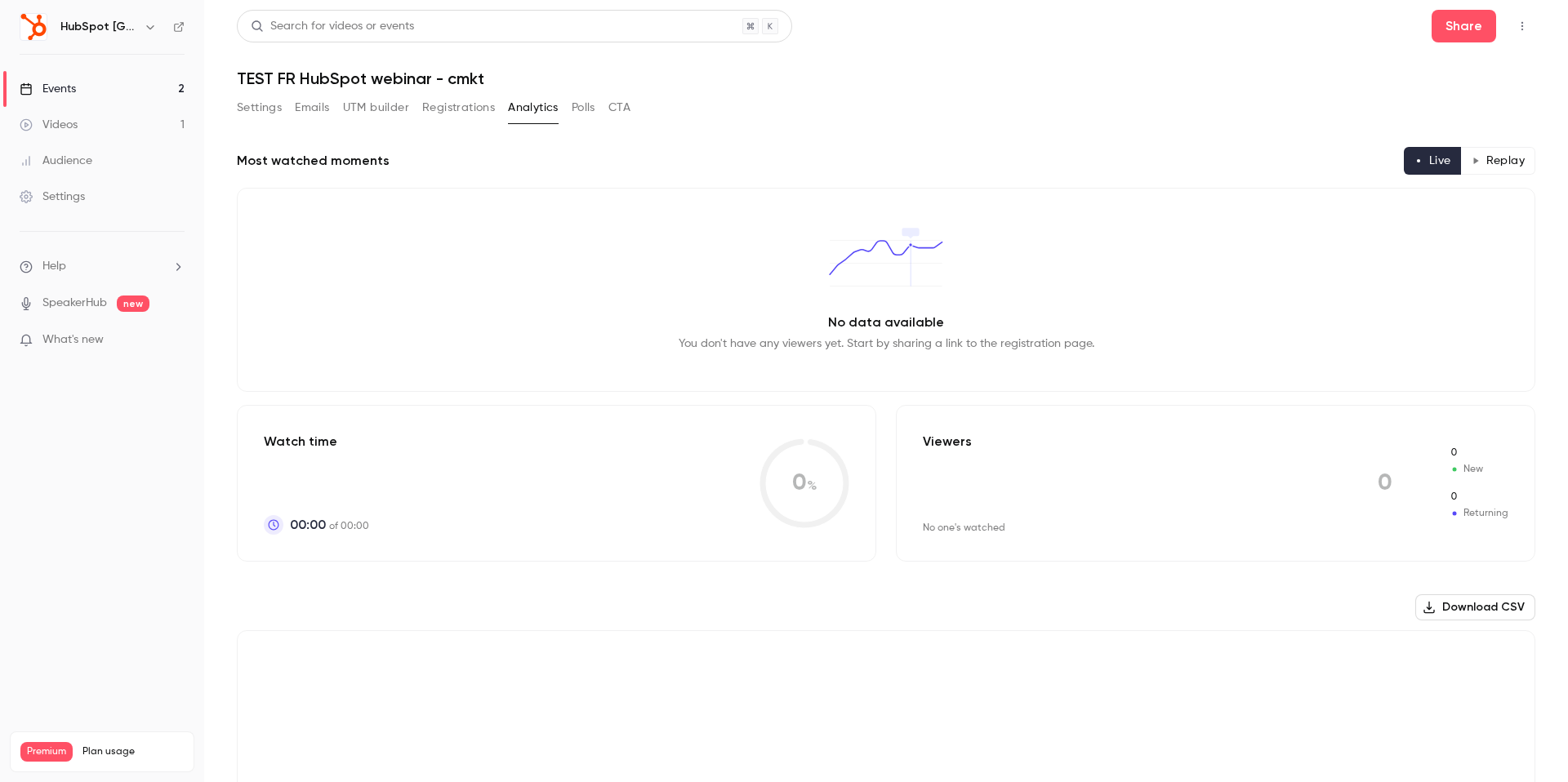
click at [459, 115] on button "Registrations" at bounding box center [458, 108] width 73 height 26
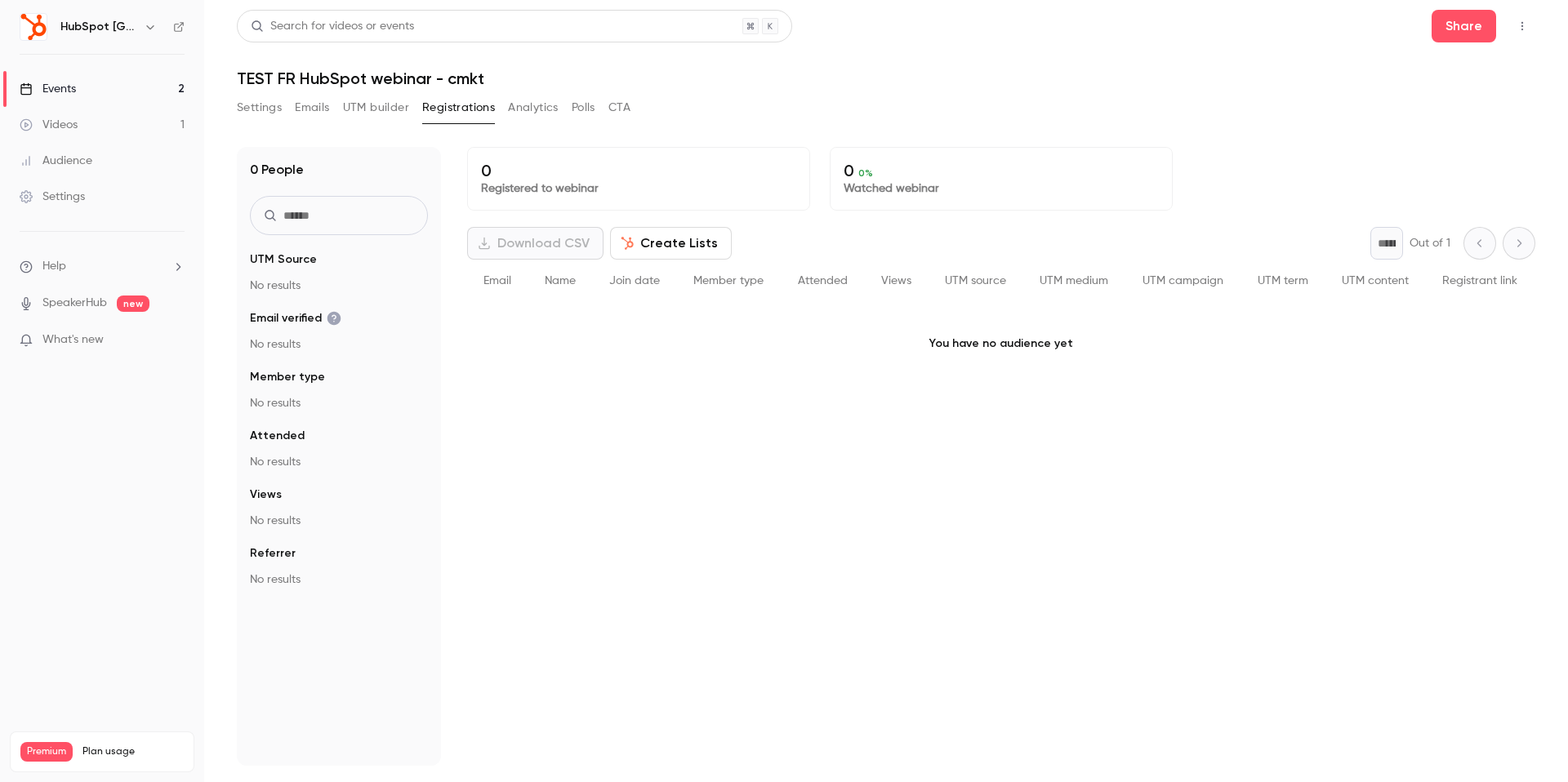
click at [252, 110] on button "Settings" at bounding box center [259, 108] width 45 height 26
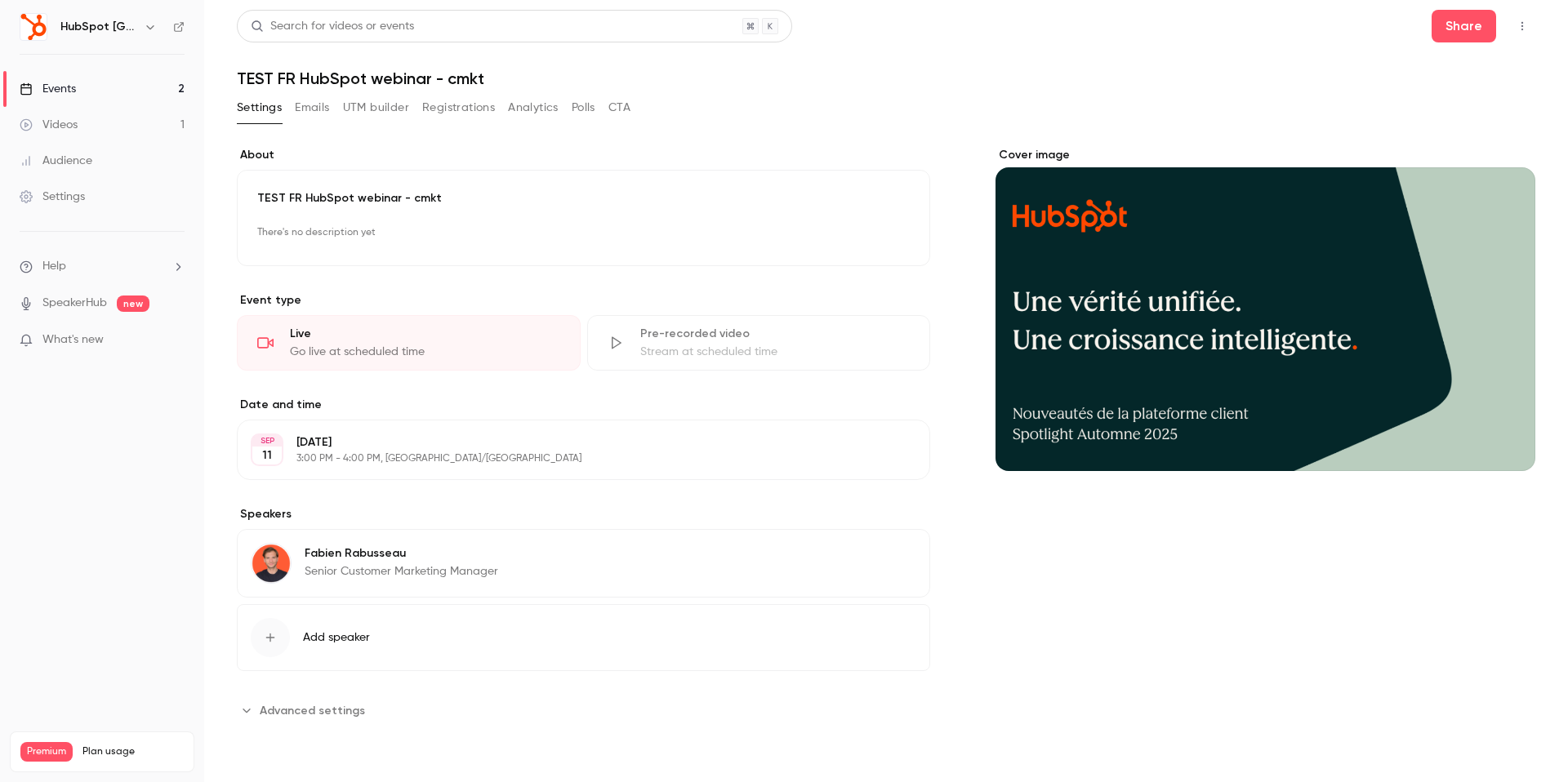
click at [310, 101] on button "Emails" at bounding box center [312, 108] width 34 height 26
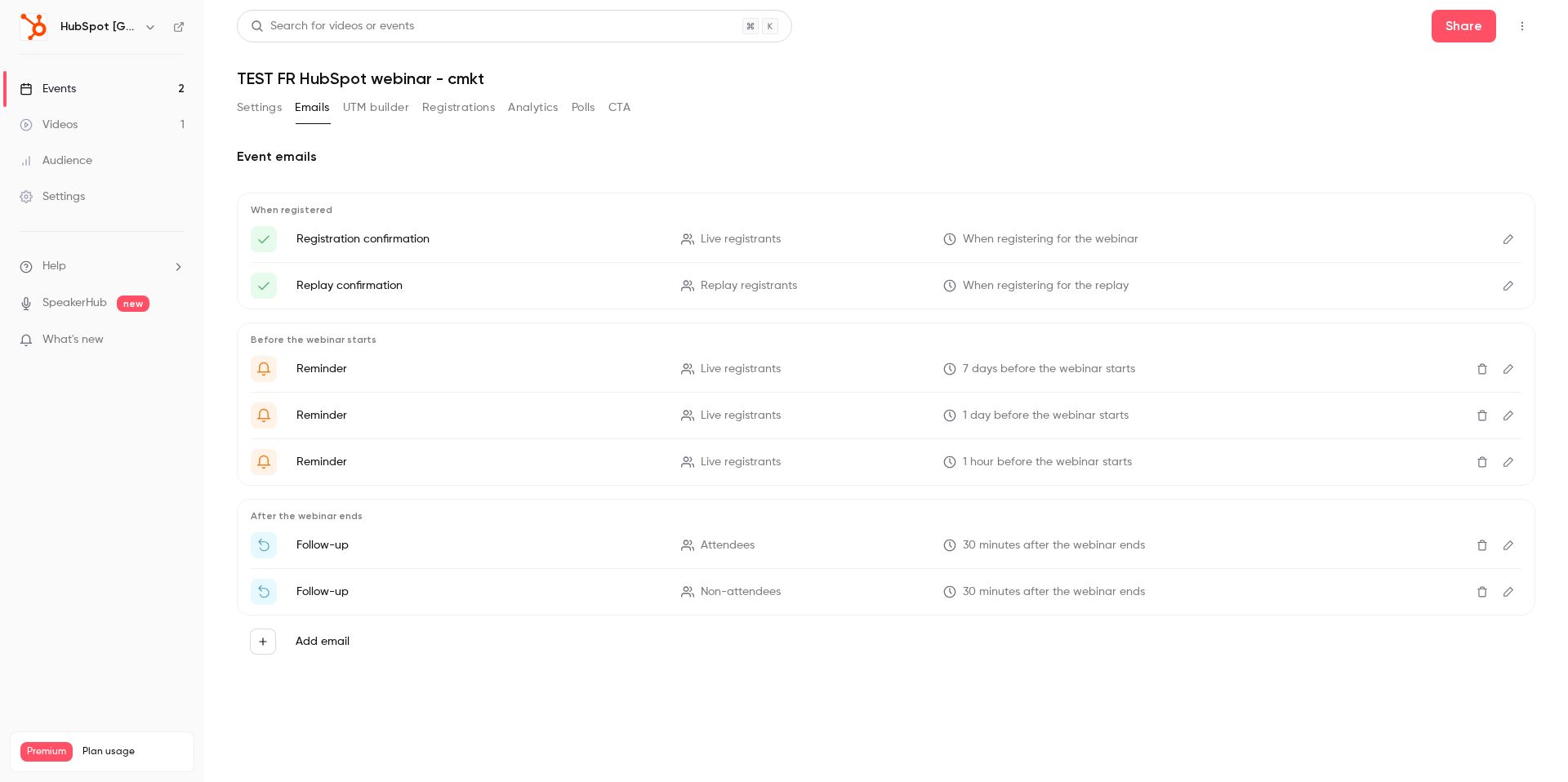
click at [360, 111] on button "UTM builder" at bounding box center [376, 108] width 66 height 26
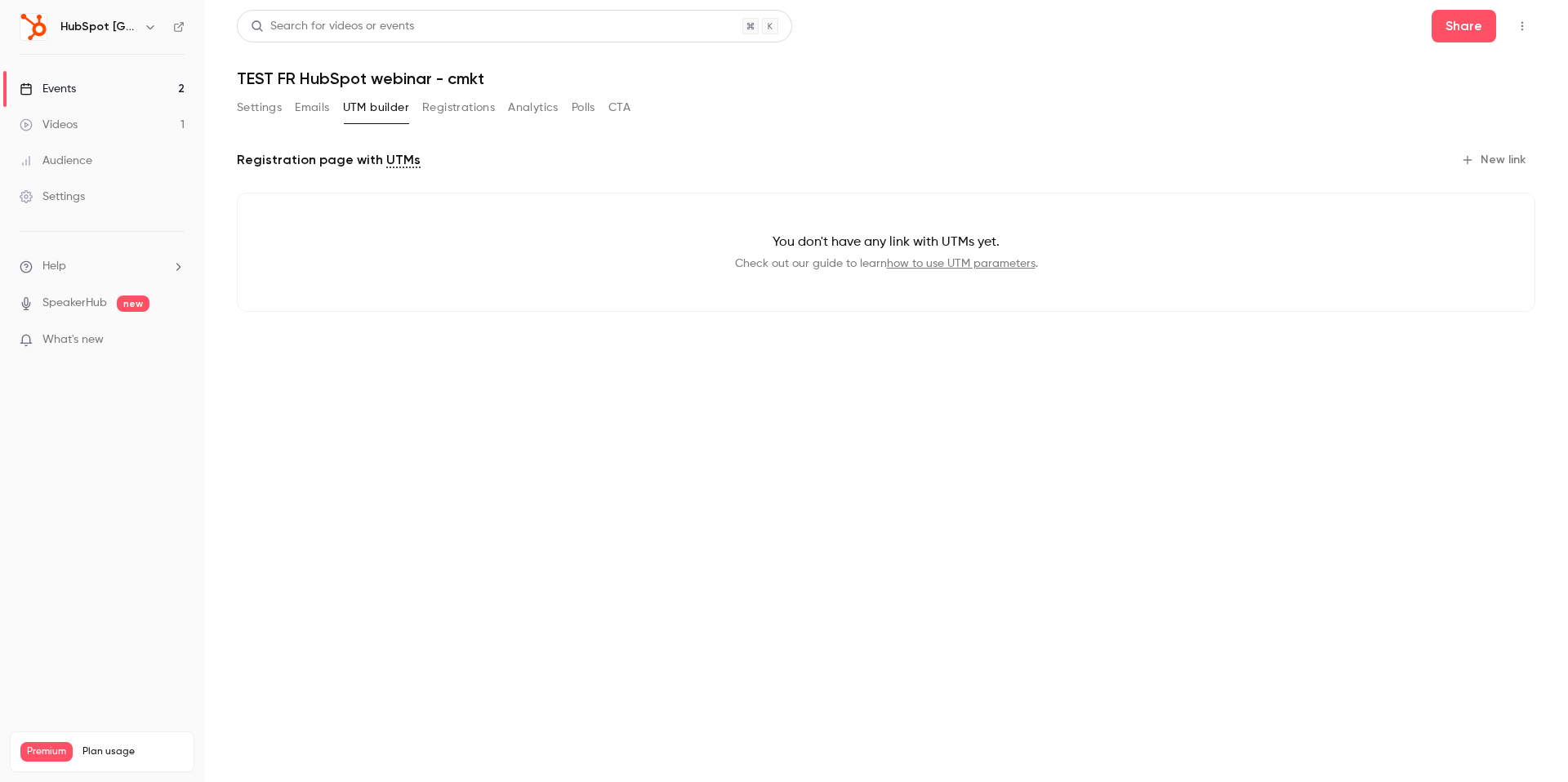
click at [445, 111] on button "Registrations" at bounding box center [458, 108] width 73 height 26
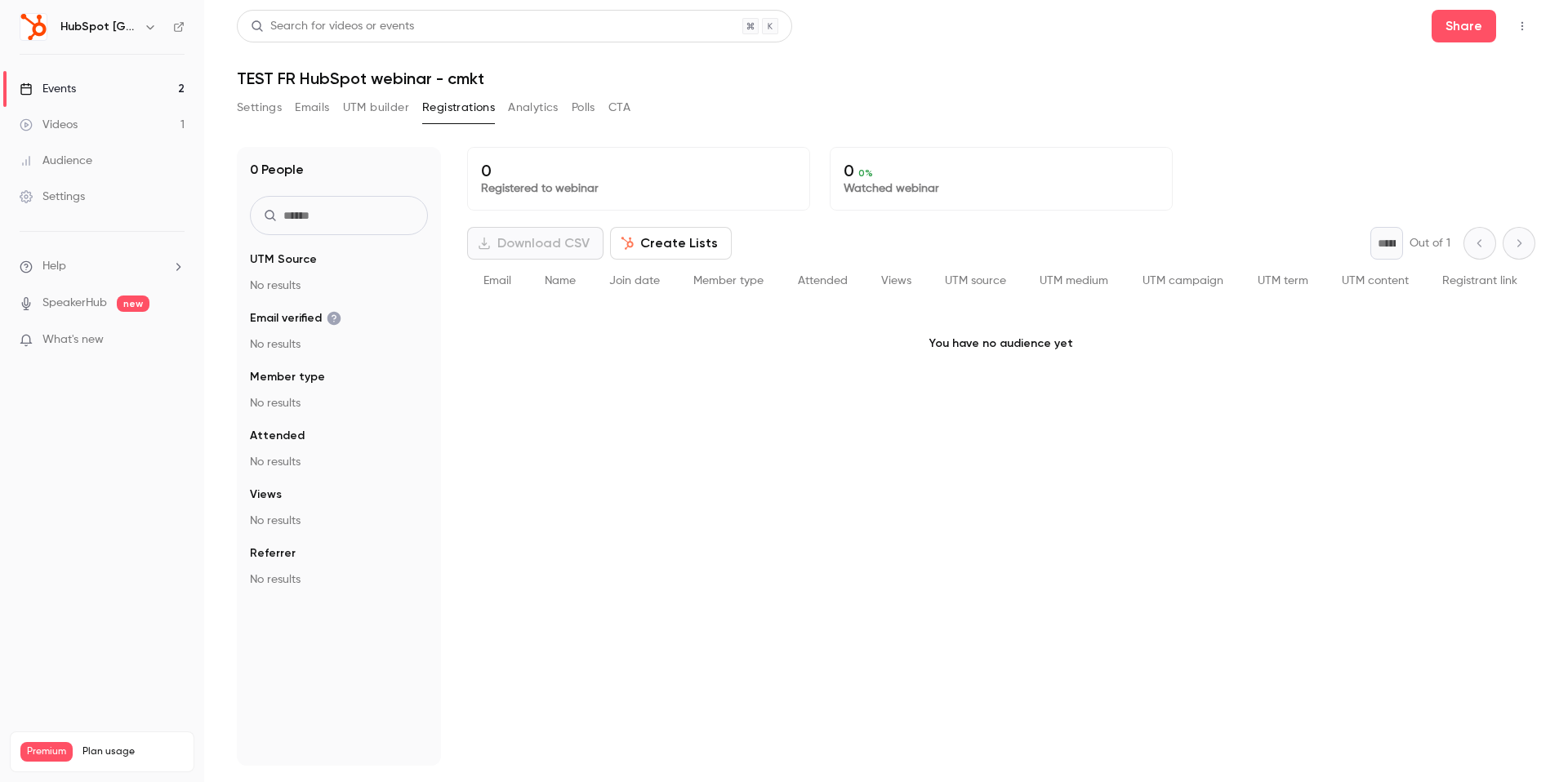
click at [524, 115] on button "Analytics" at bounding box center [533, 108] width 50 height 26
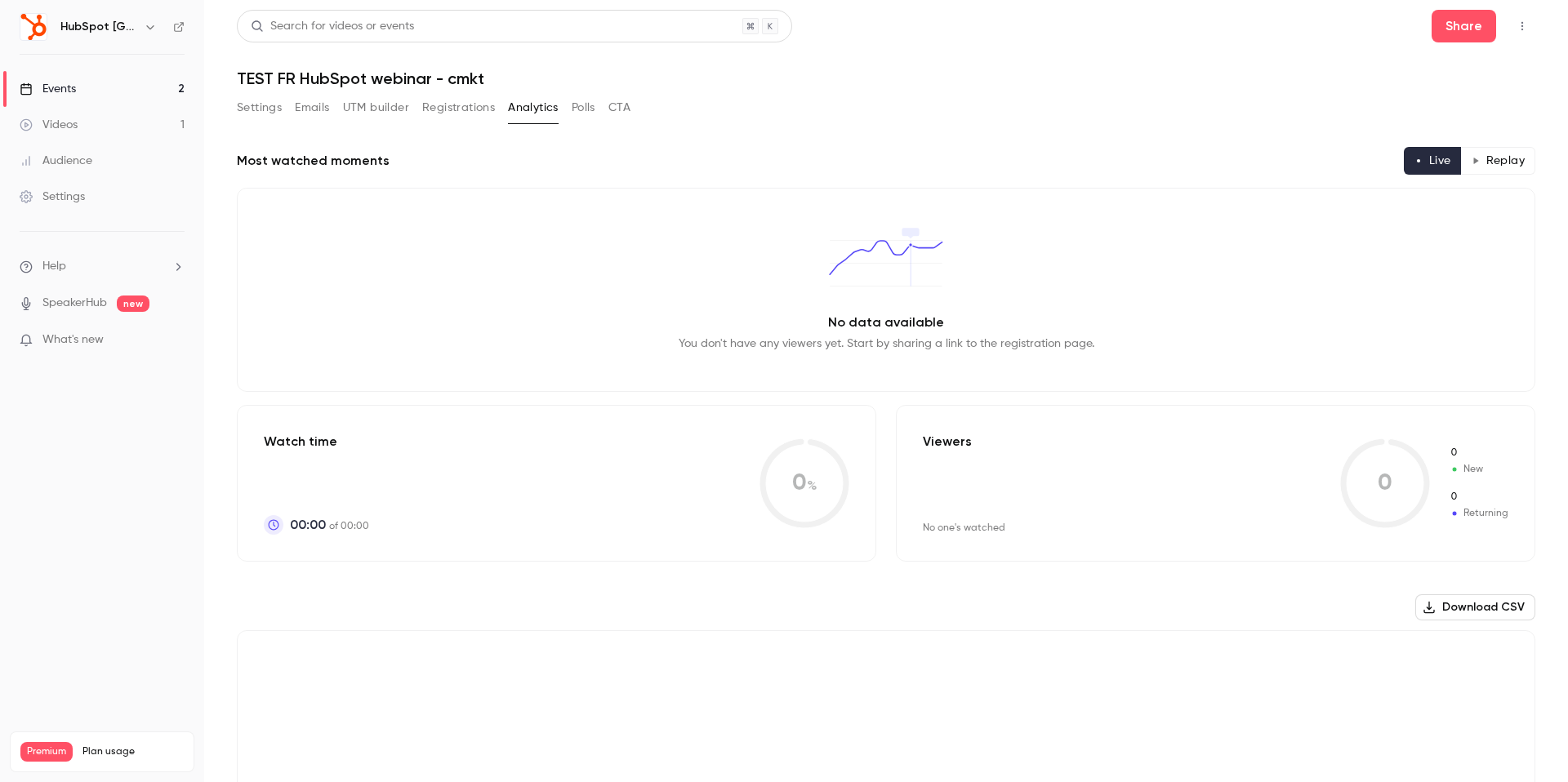
click at [574, 115] on button "Polls" at bounding box center [583, 108] width 24 height 26
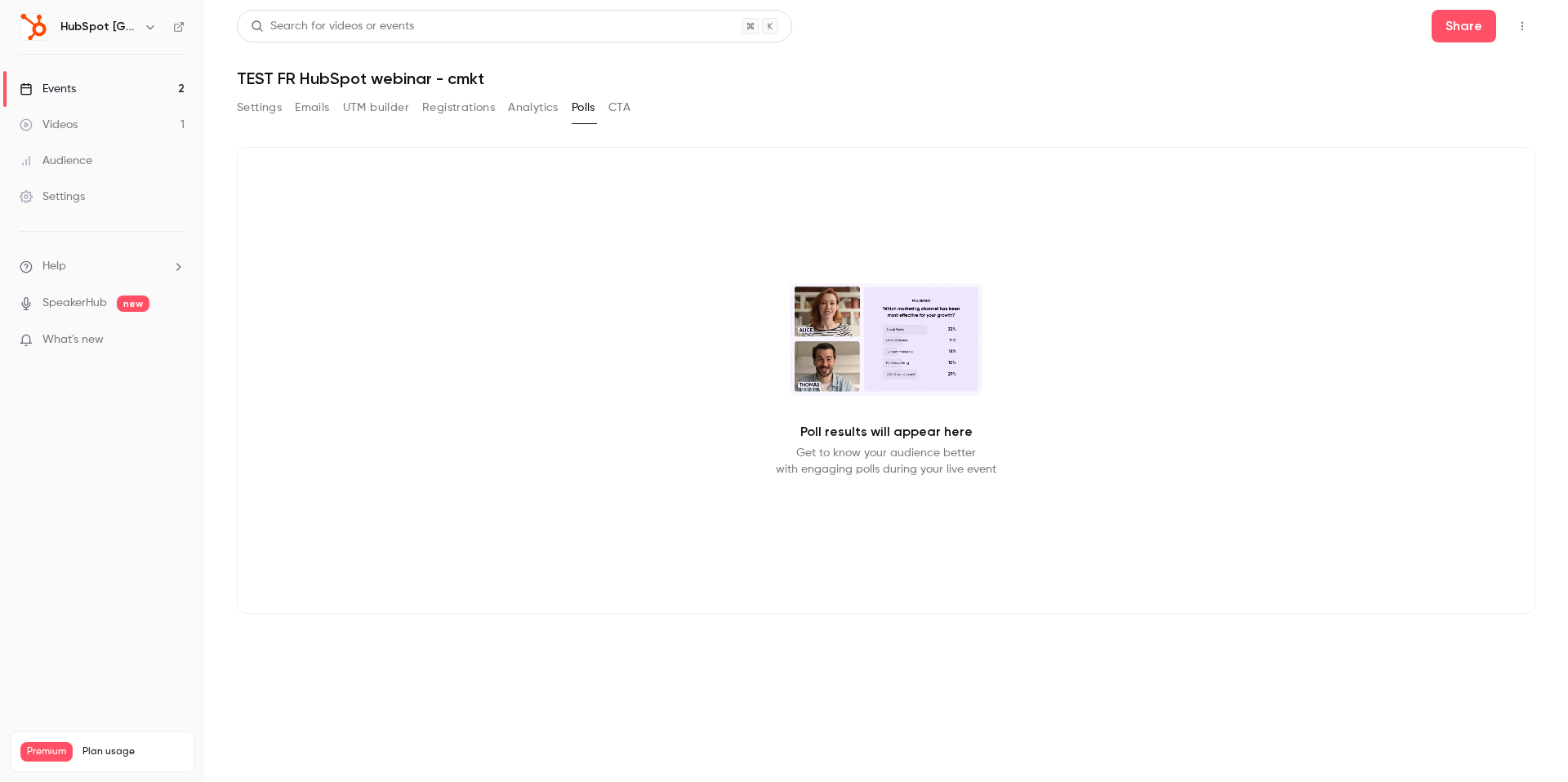
click at [617, 112] on button "CTA" at bounding box center [619, 108] width 22 height 26
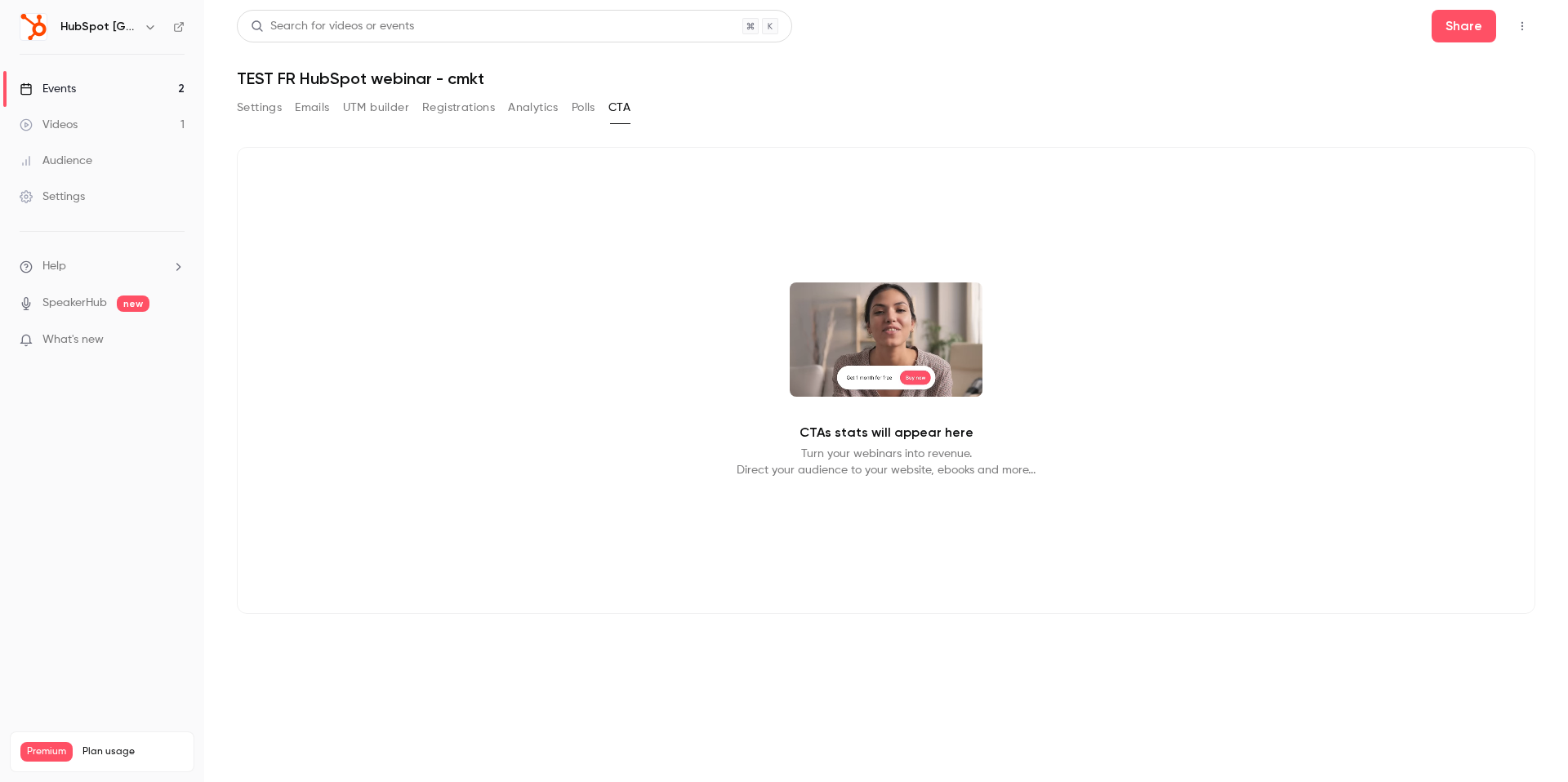
click at [541, 112] on button "Analytics" at bounding box center [533, 108] width 50 height 26
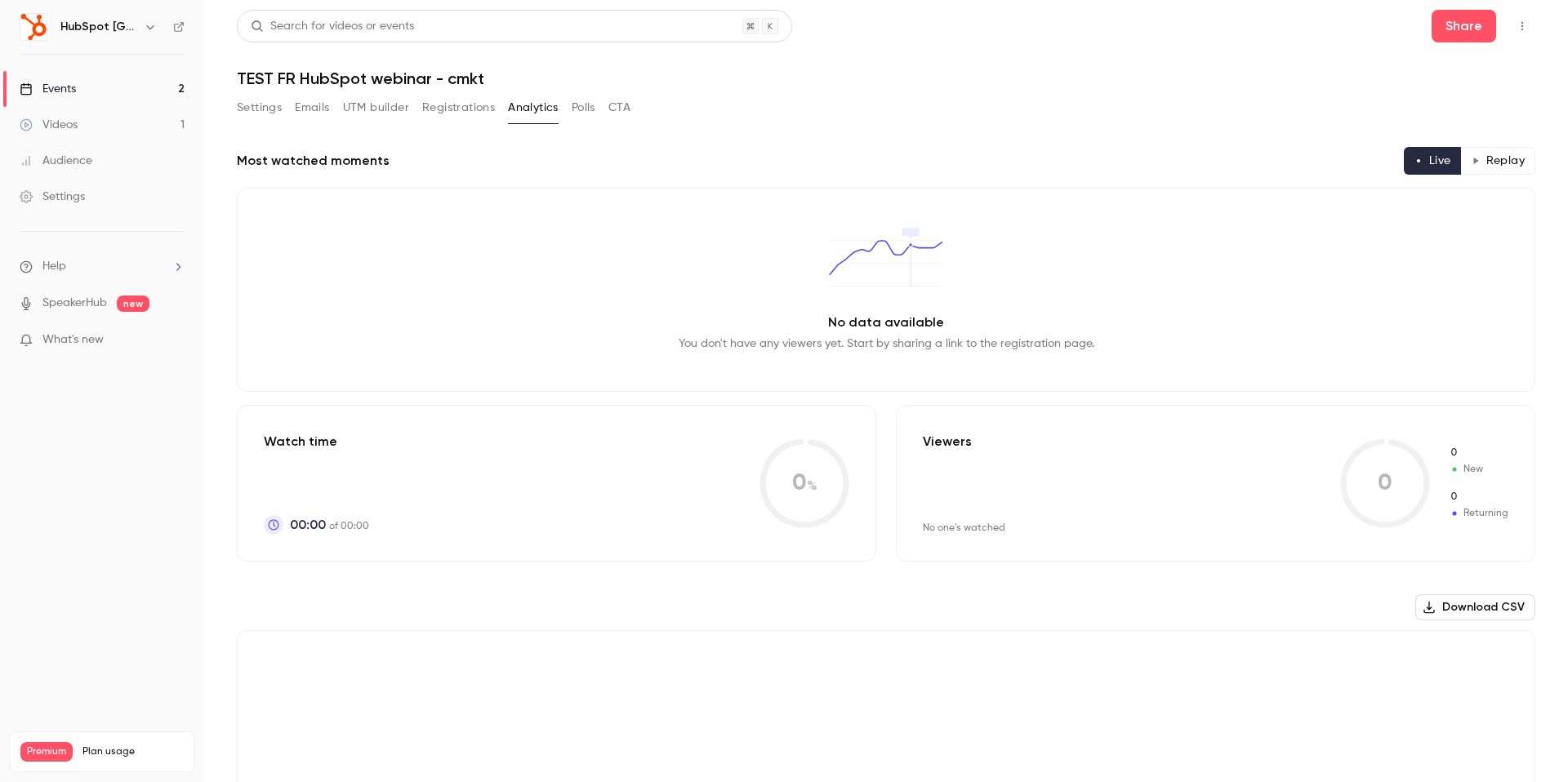
click at [325, 111] on button "Emails" at bounding box center [312, 108] width 34 height 26
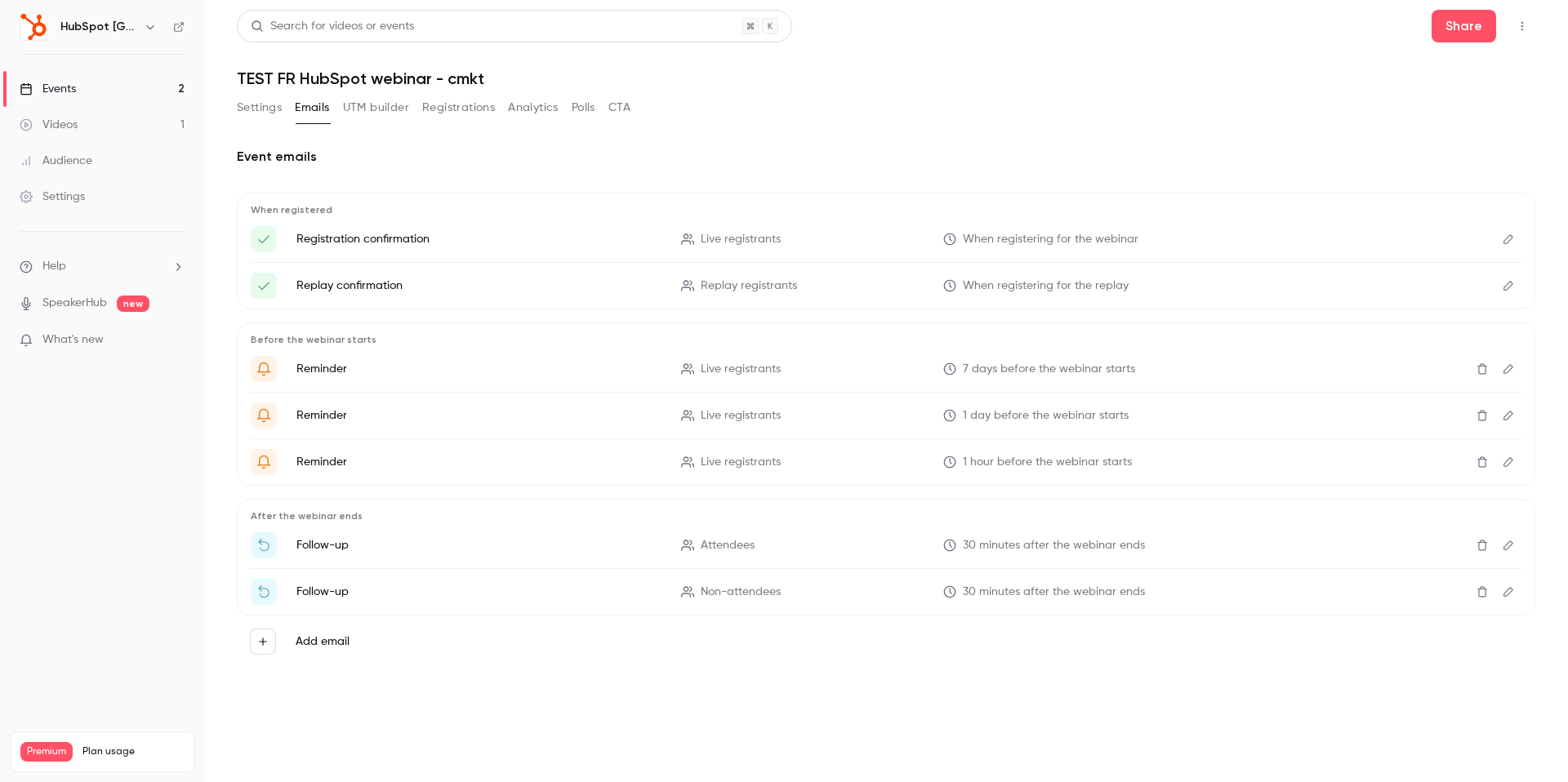
click at [264, 111] on button "Settings" at bounding box center [259, 108] width 45 height 26
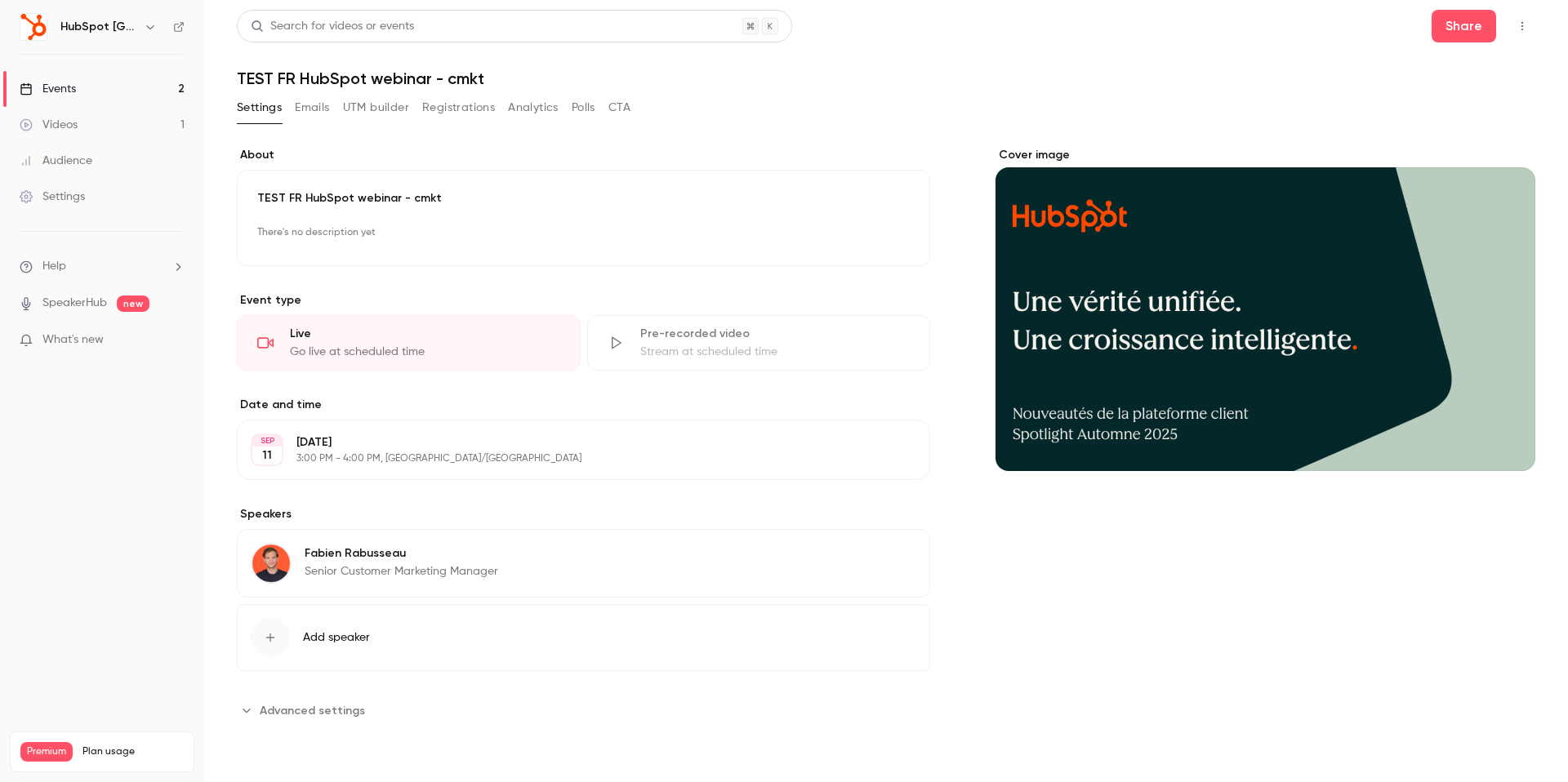
click at [316, 707] on span "Advanced settings" at bounding box center [312, 710] width 105 height 17
click at [299, 112] on button "Emails" at bounding box center [312, 108] width 34 height 26
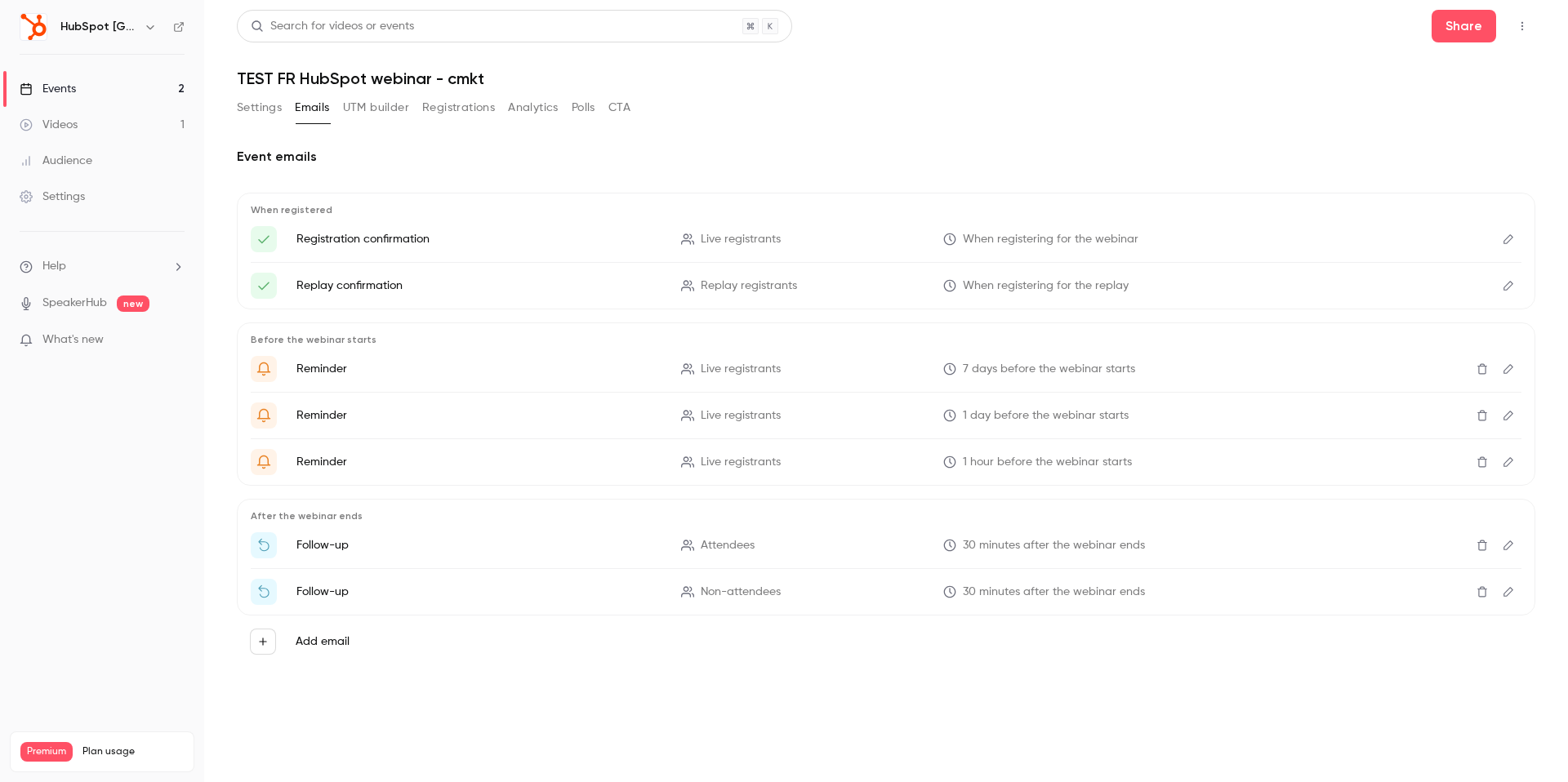
click at [366, 112] on button "UTM builder" at bounding box center [376, 108] width 66 height 26
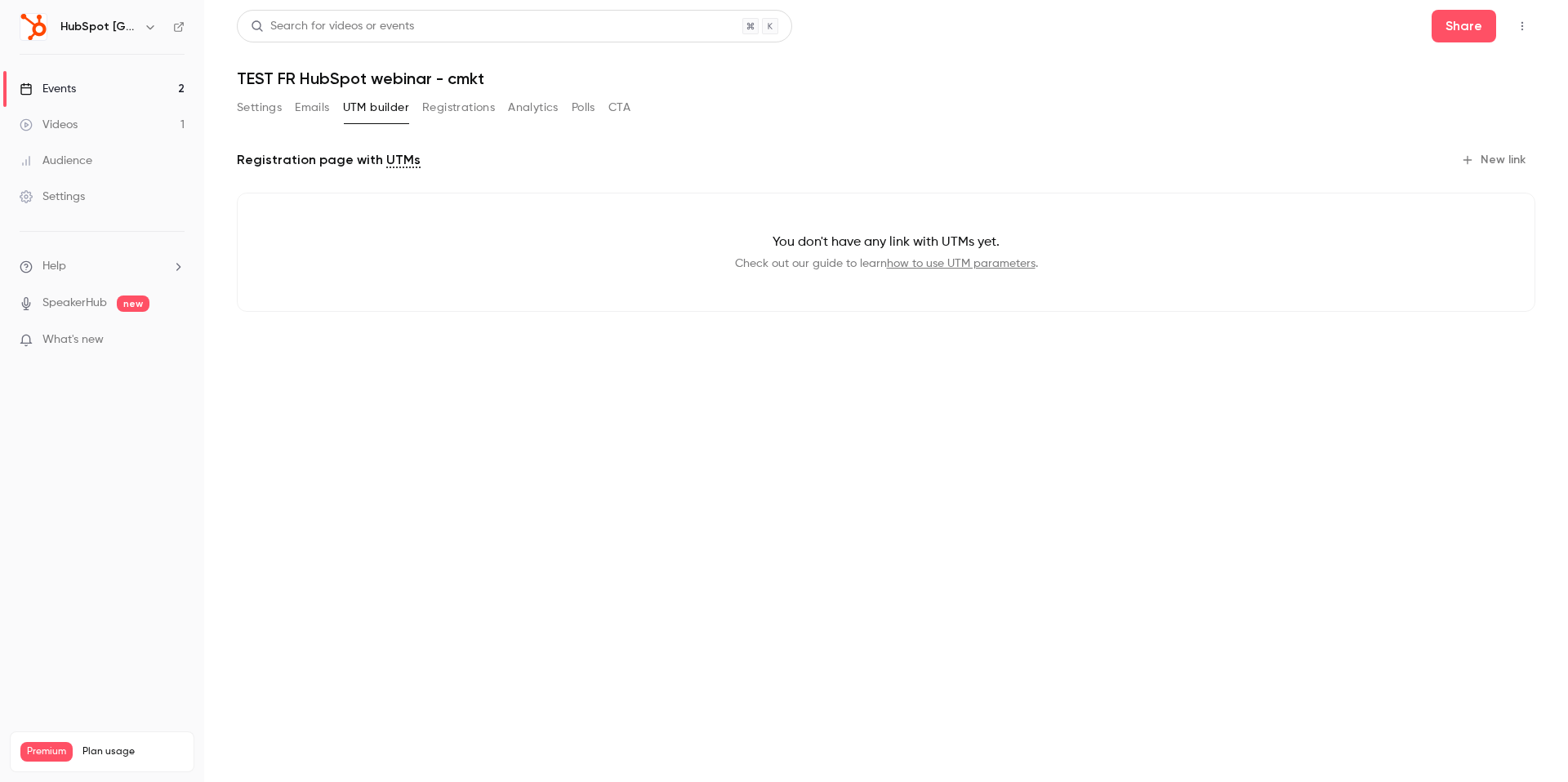
click at [470, 111] on button "Registrations" at bounding box center [458, 108] width 73 height 26
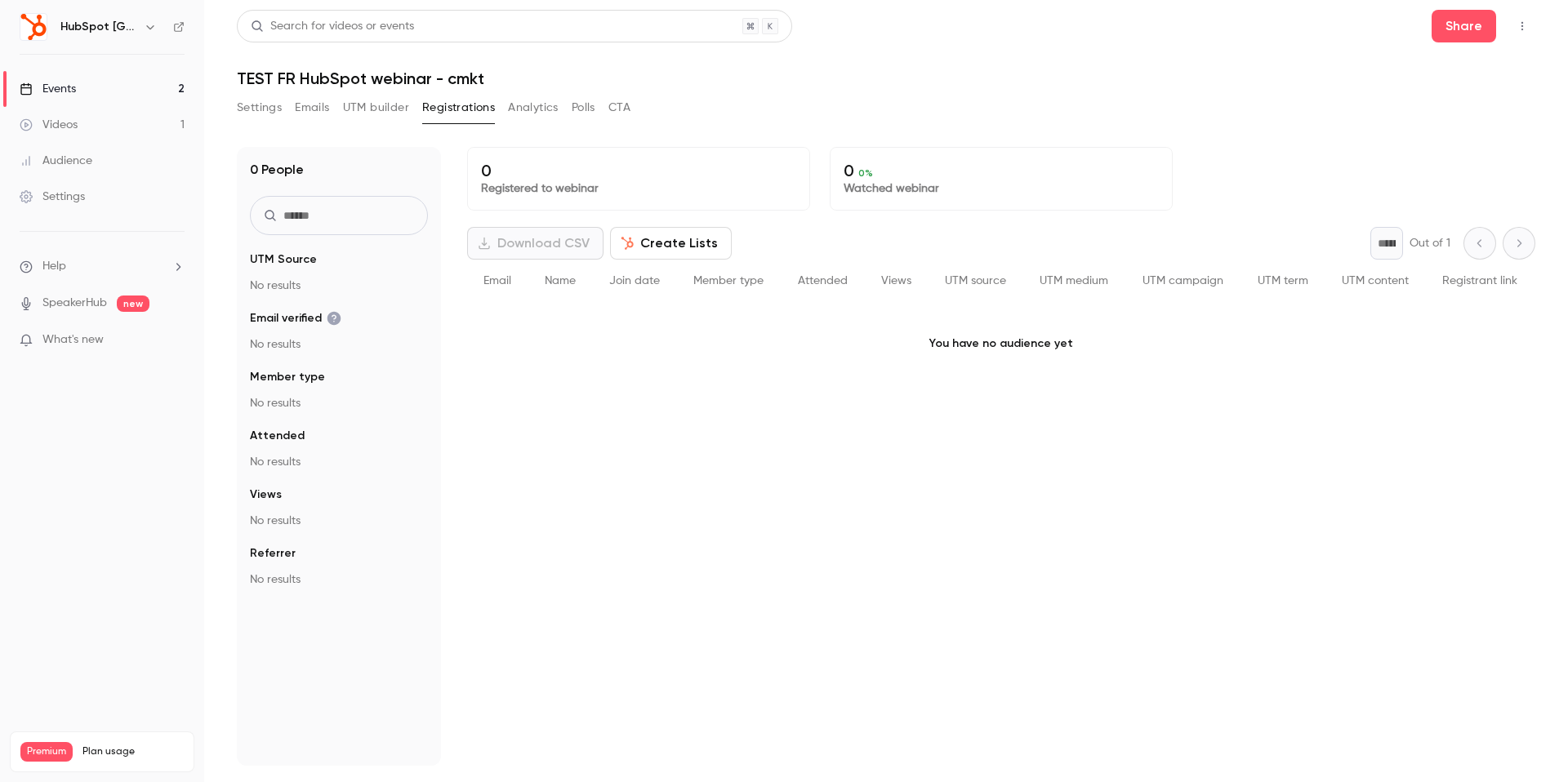
click at [535, 111] on button "Analytics" at bounding box center [533, 108] width 50 height 26
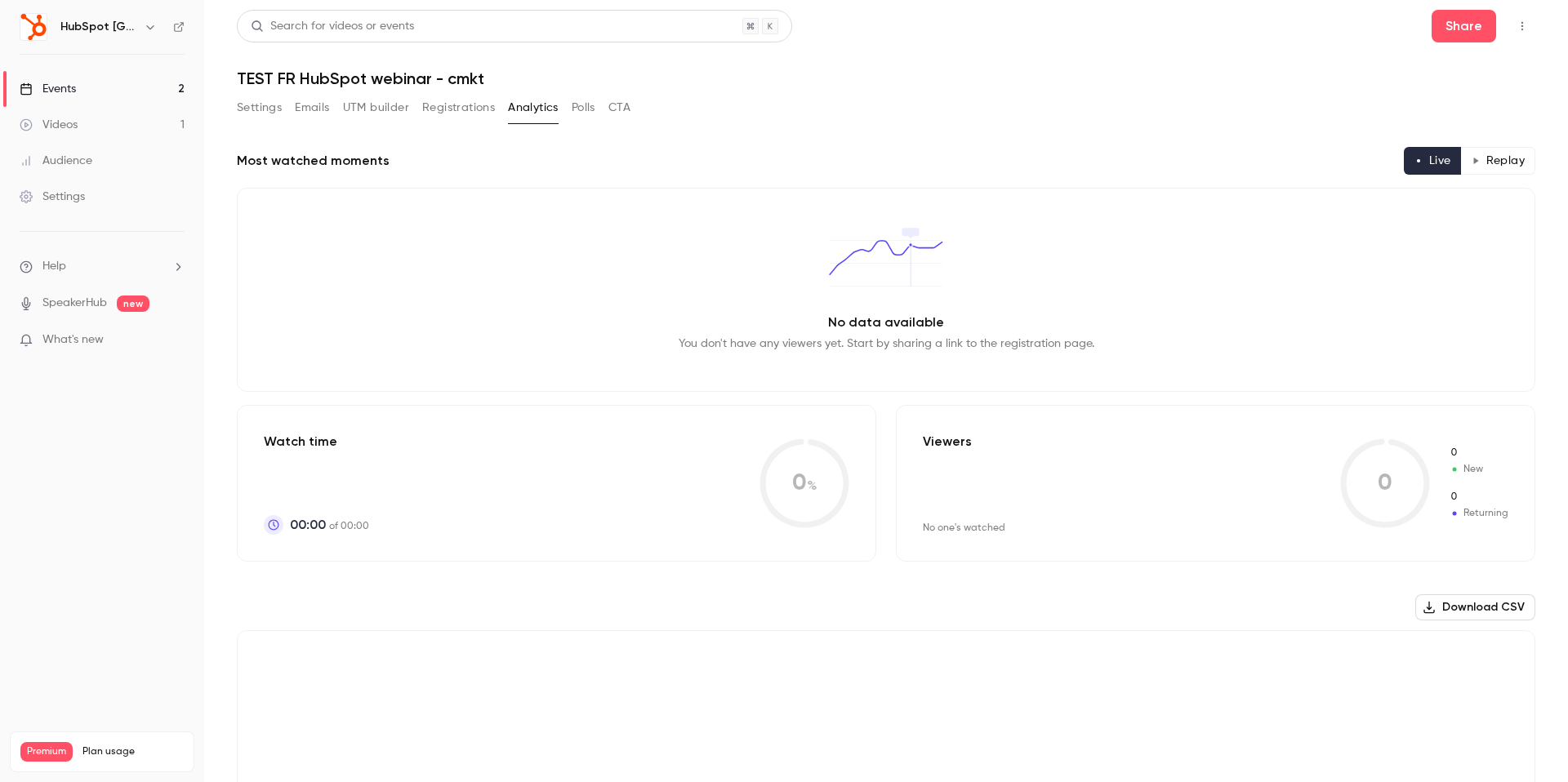
click at [583, 110] on button "Polls" at bounding box center [583, 108] width 24 height 26
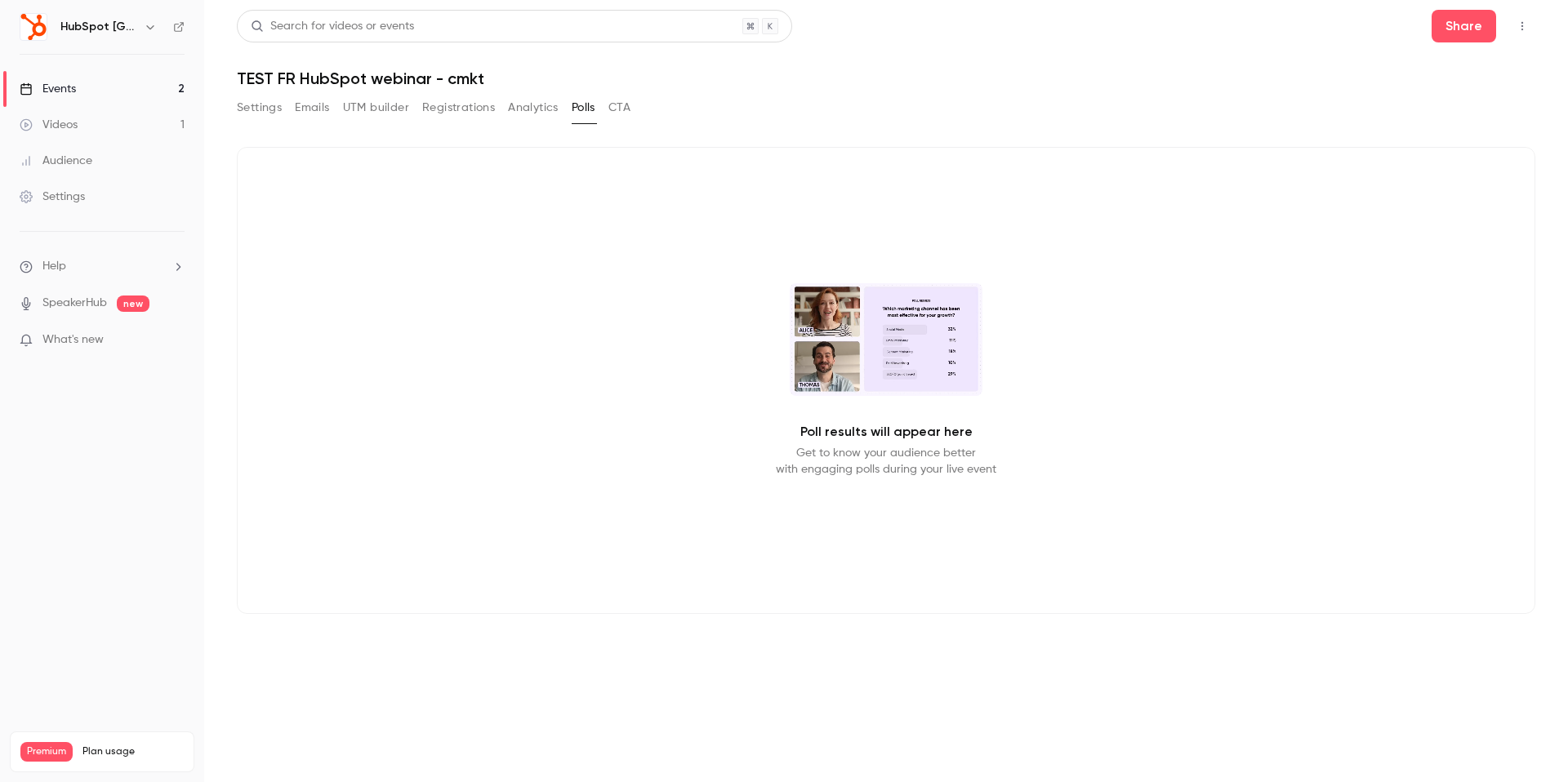
click at [251, 121] on div "Settings Emails UTM builder Registrations Analytics Polls CTA" at bounding box center [433, 111] width 394 height 32
click at [252, 114] on button "Settings" at bounding box center [259, 108] width 45 height 26
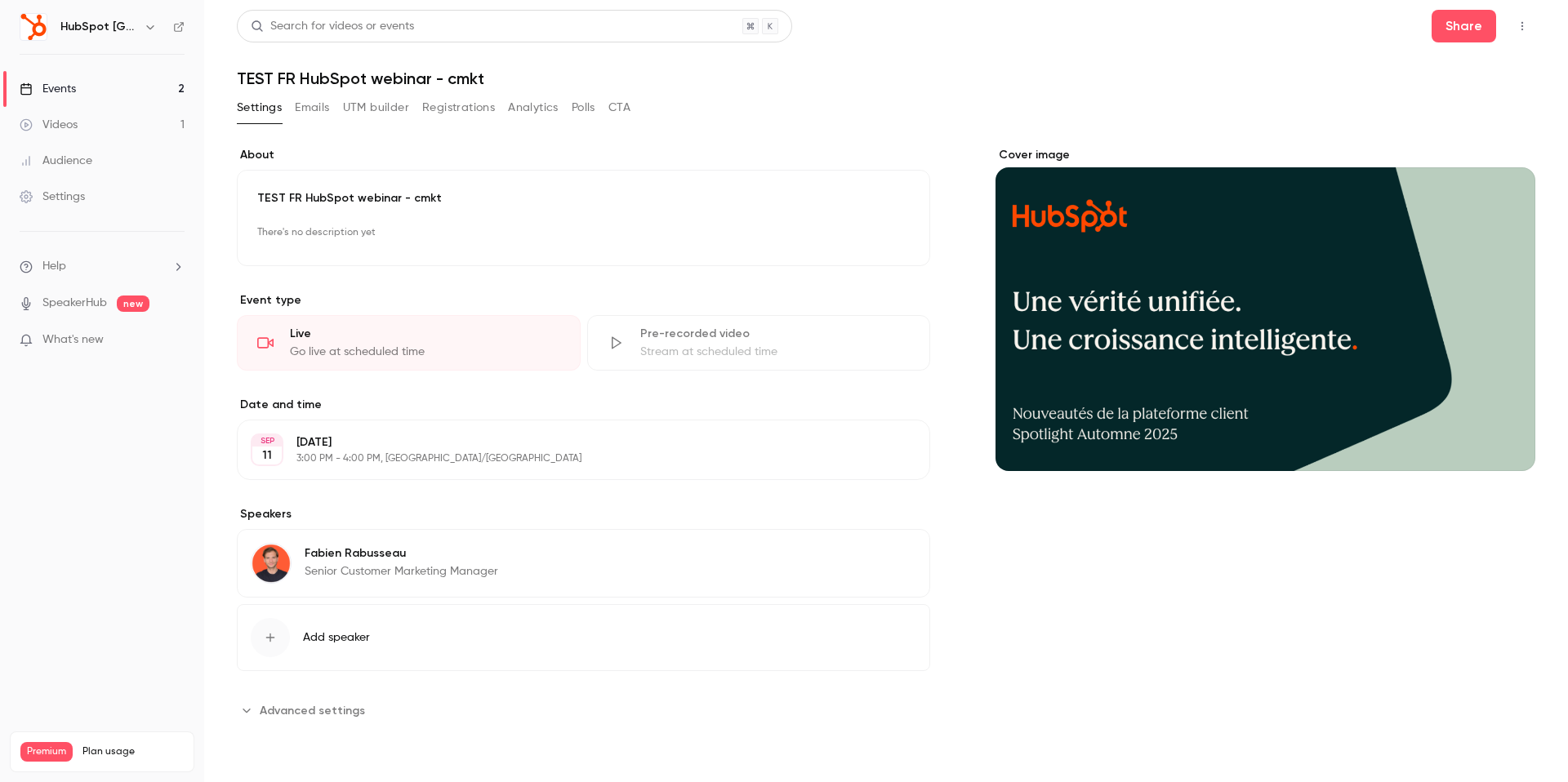
click at [582, 114] on button "Polls" at bounding box center [583, 108] width 24 height 26
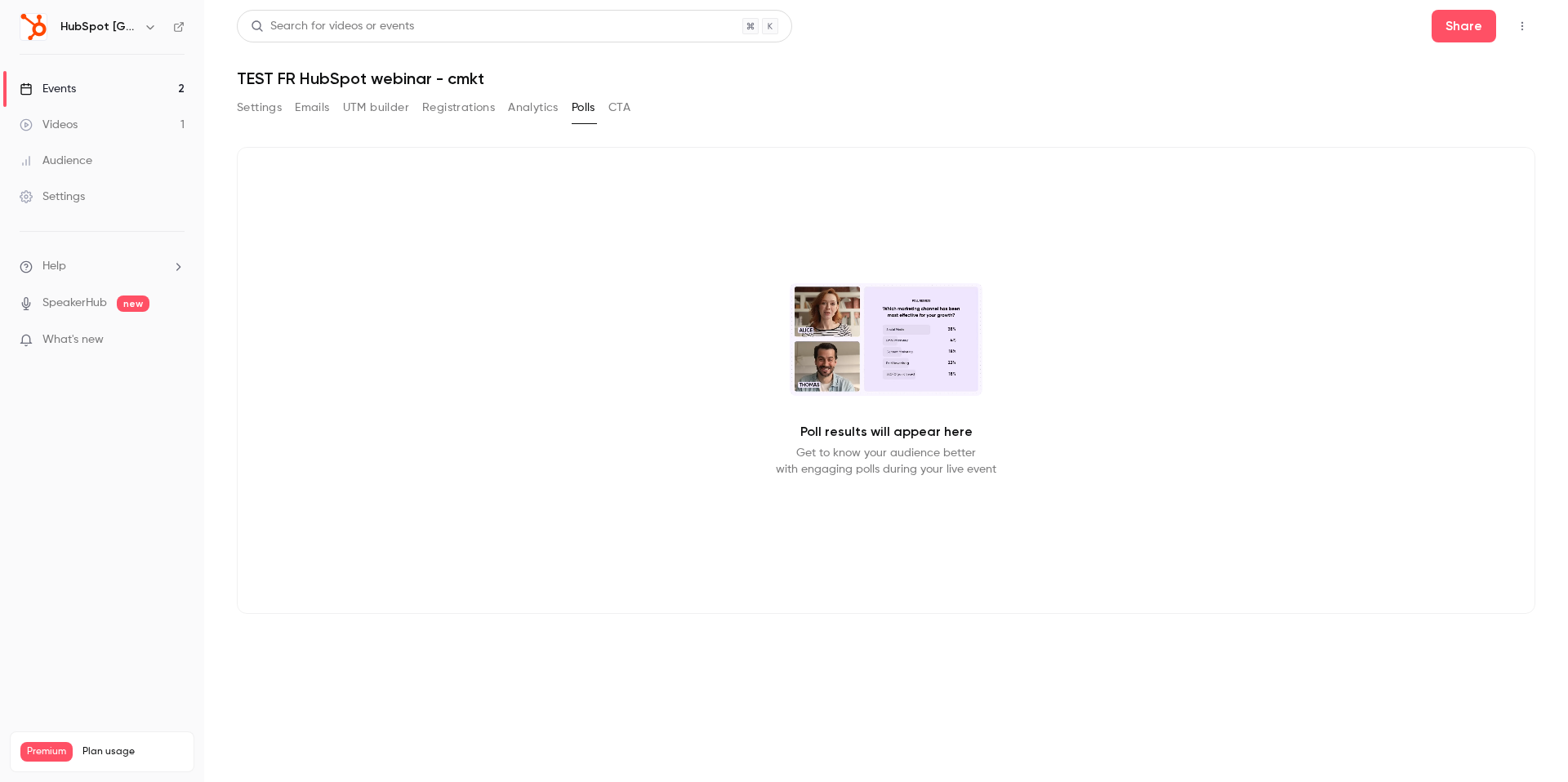
click at [260, 108] on button "Settings" at bounding box center [259, 108] width 45 height 26
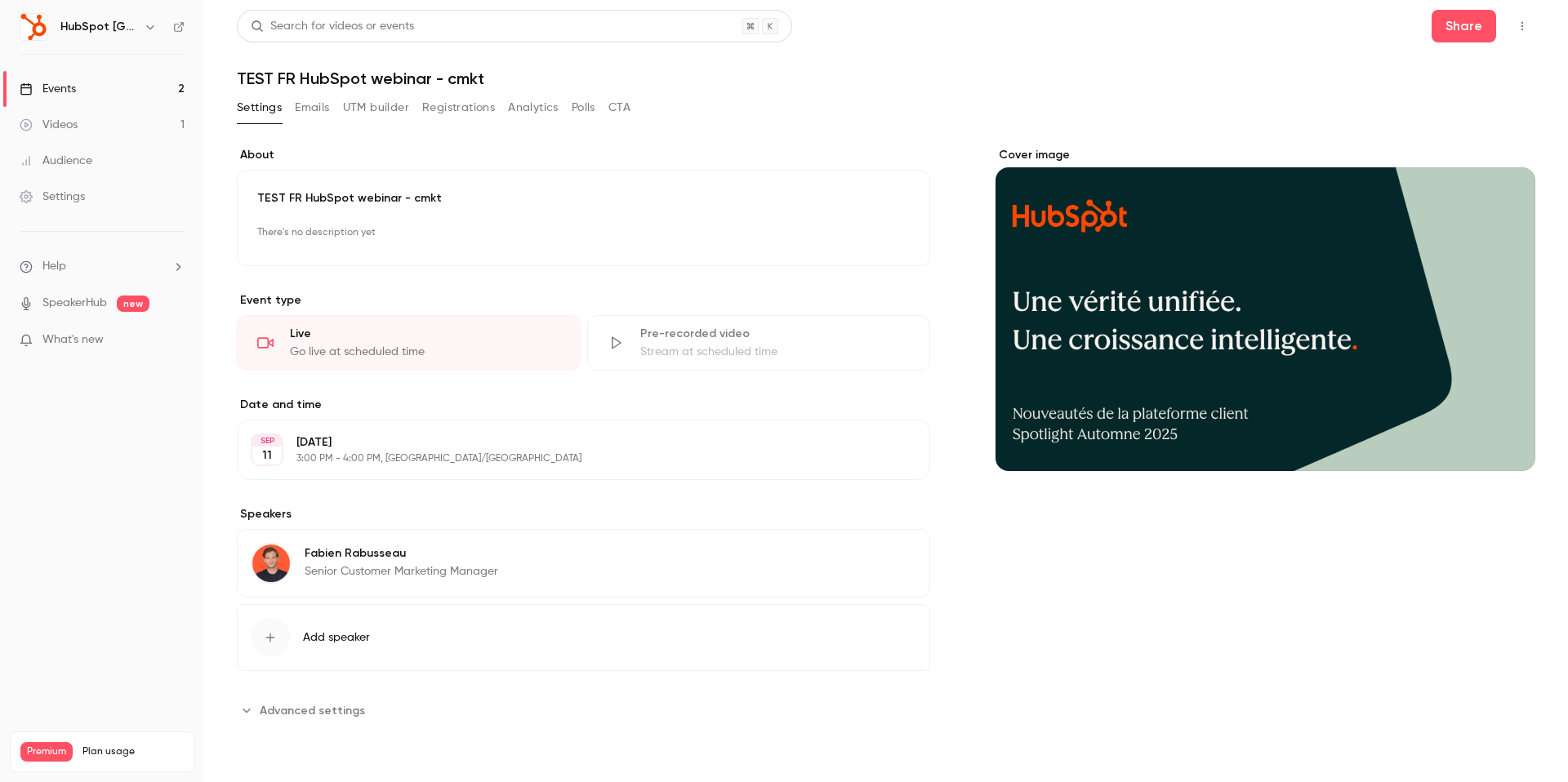
click at [326, 117] on button "Emails" at bounding box center [312, 108] width 34 height 26
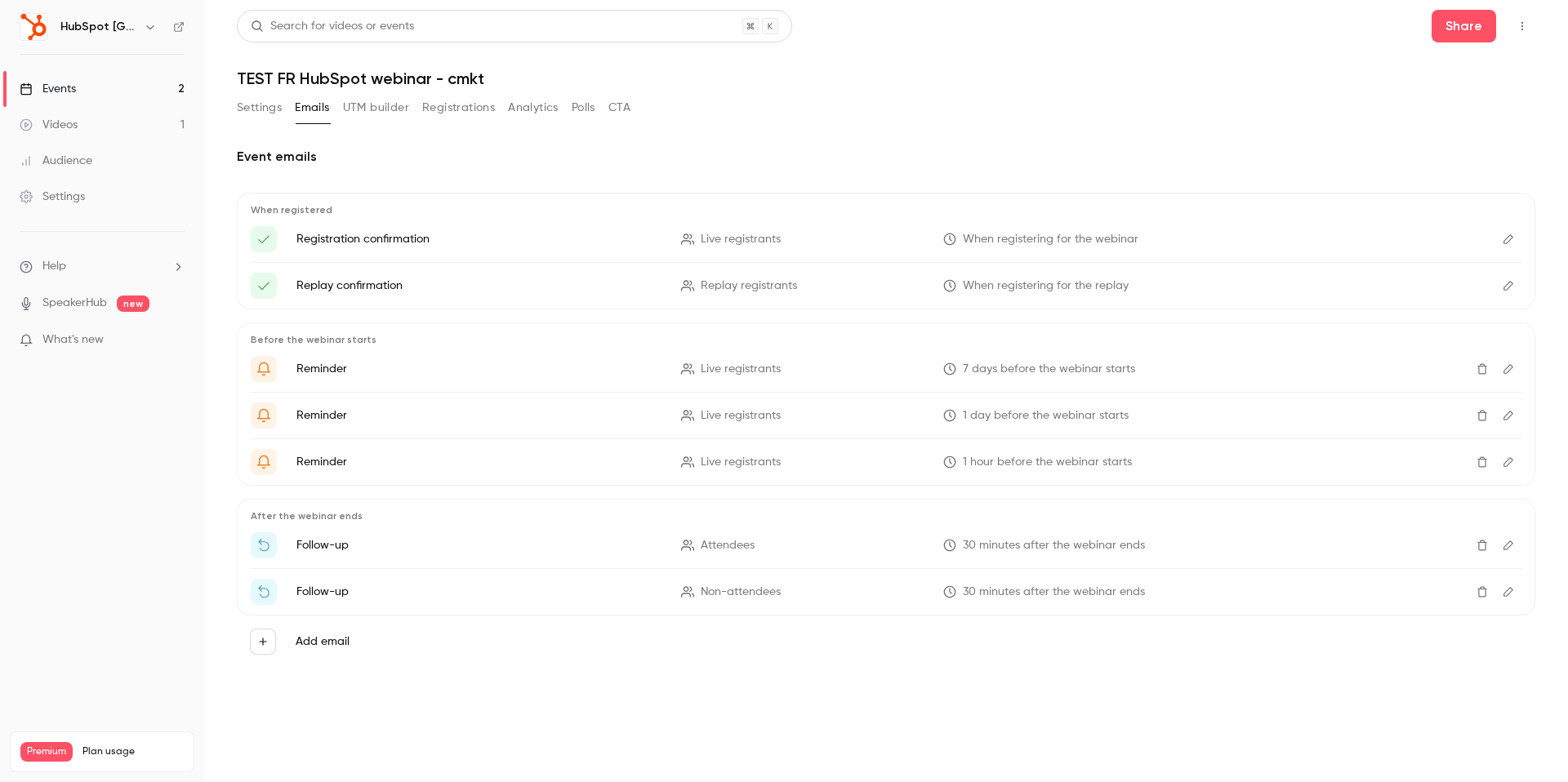
click at [269, 109] on button "Settings" at bounding box center [259, 108] width 45 height 26
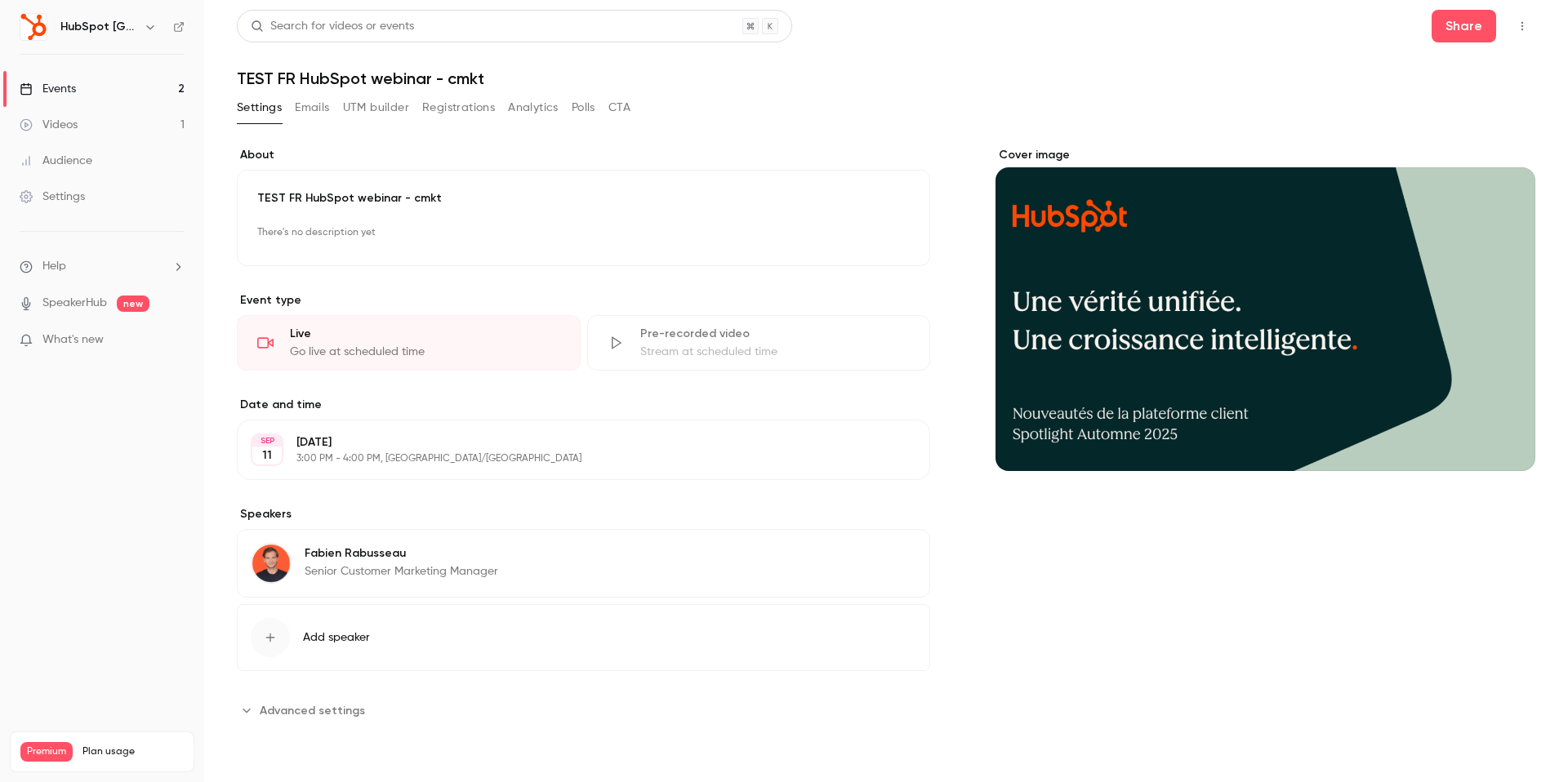
click at [468, 114] on button "Registrations" at bounding box center [458, 108] width 73 height 26
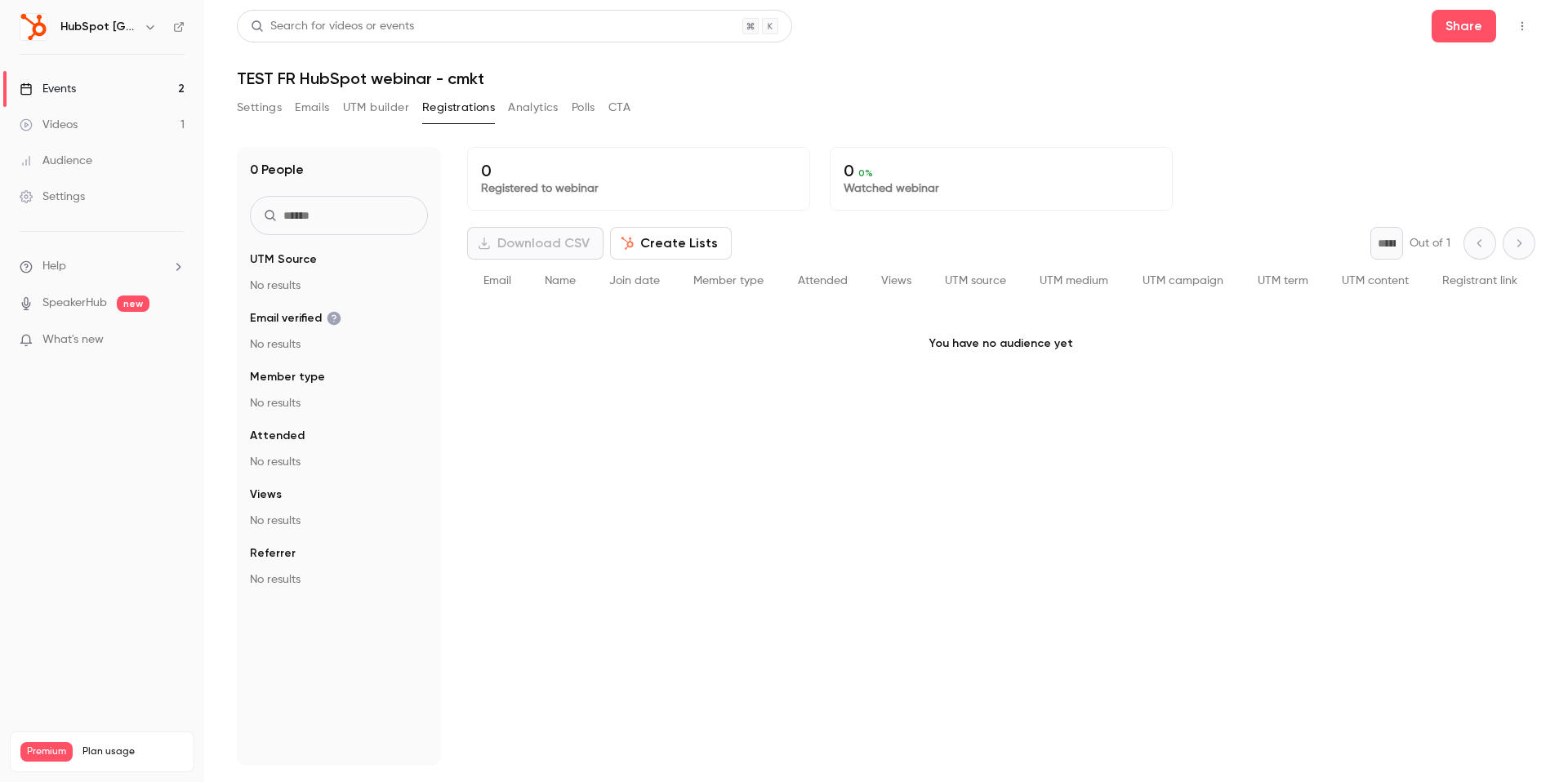
click at [265, 103] on button "Settings" at bounding box center [259, 108] width 45 height 26
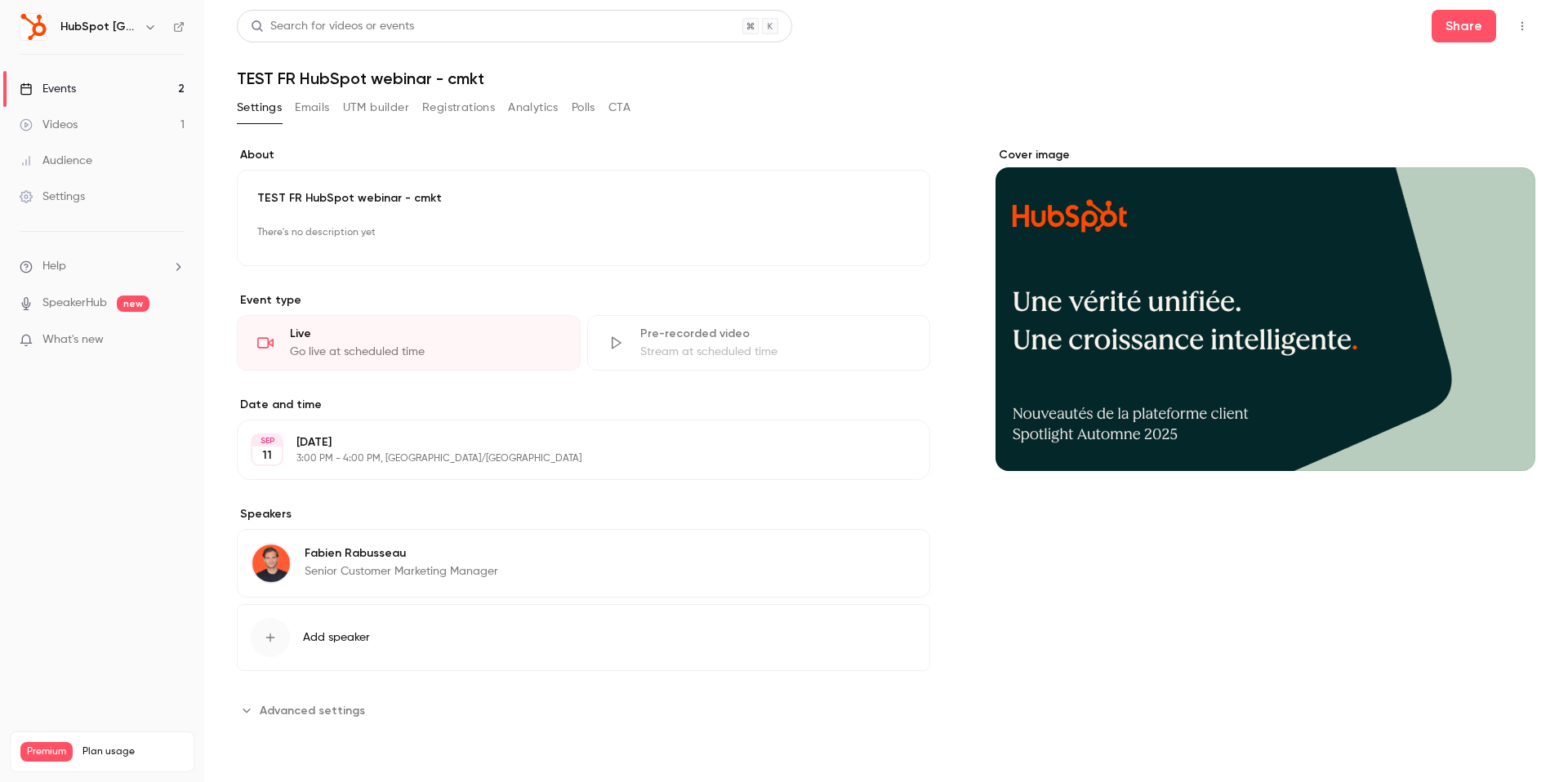
click at [370, 333] on div "Live" at bounding box center [424, 334] width 271 height 16
click at [439, 113] on button "Registrations" at bounding box center [458, 108] width 73 height 26
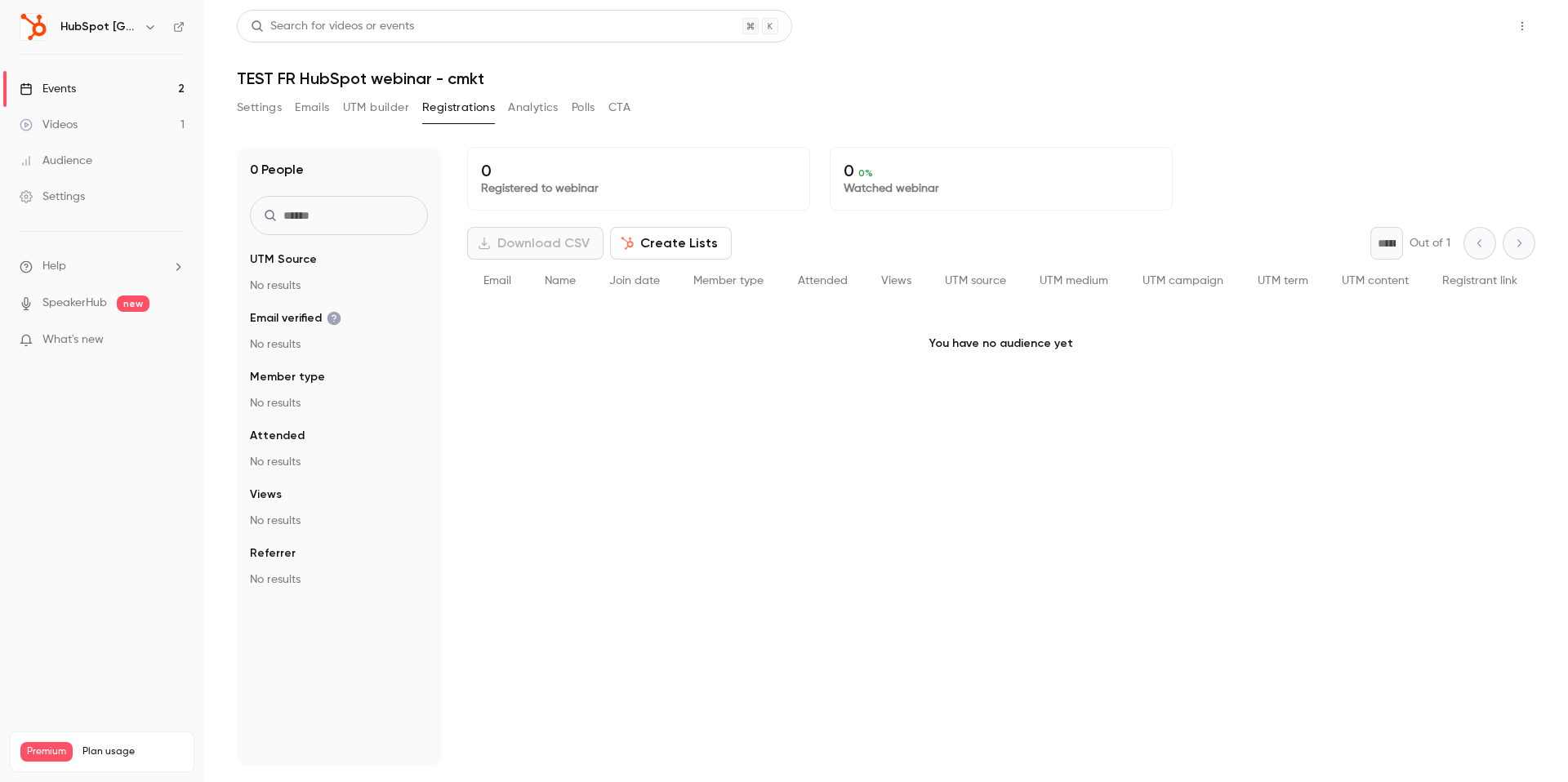
click at [1467, 29] on button "Share" at bounding box center [1464, 26] width 65 height 32
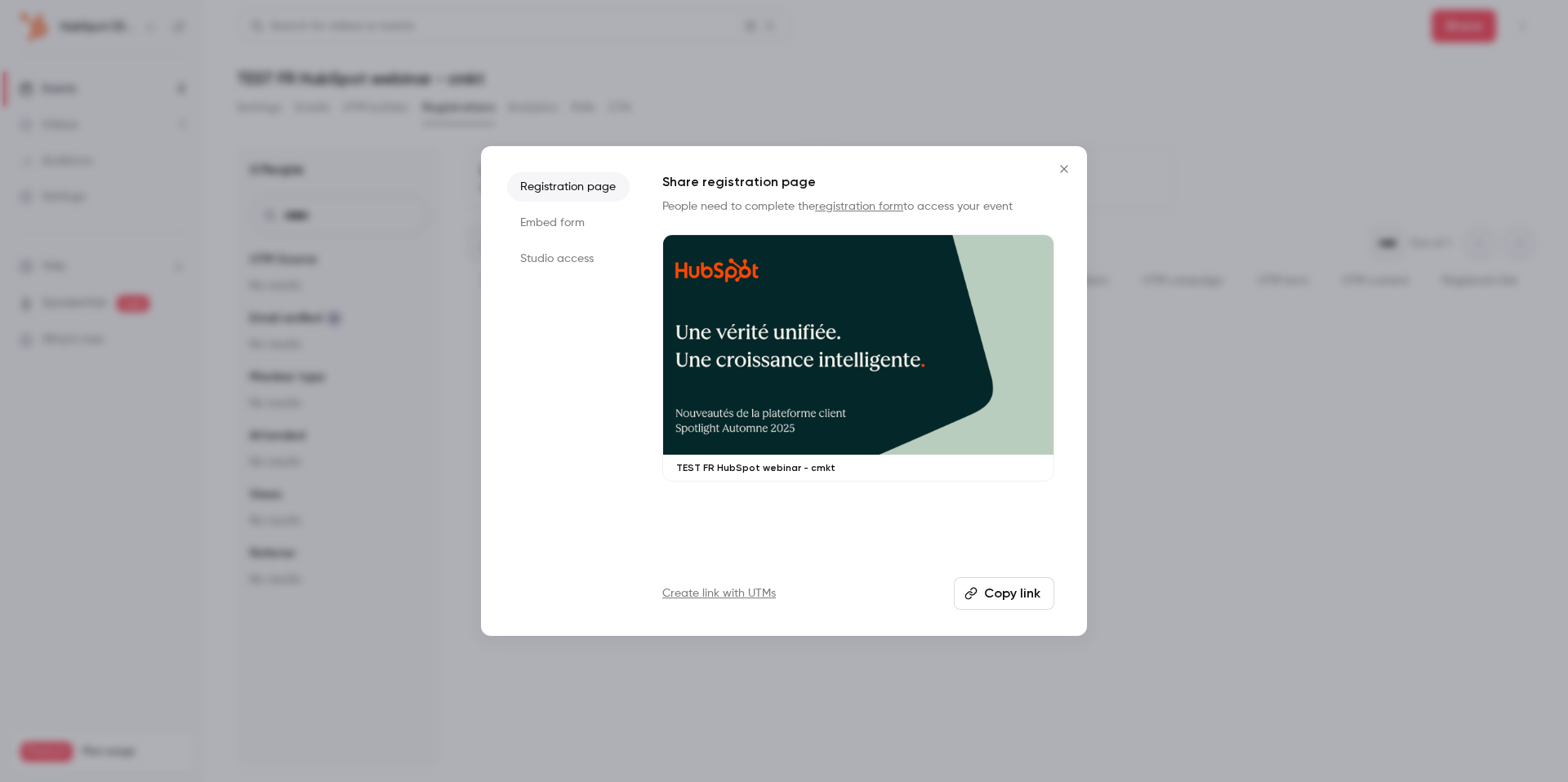
click at [941, 602] on div "Create link with UTMs Copy link" at bounding box center [858, 593] width 392 height 32
click at [990, 592] on button "Copy link" at bounding box center [1004, 593] width 101 height 32
click at [547, 242] on ul "Registration page Embed form Studio access" at bounding box center [568, 391] width 122 height 438
click at [547, 258] on li "Studio access" at bounding box center [568, 259] width 122 height 29
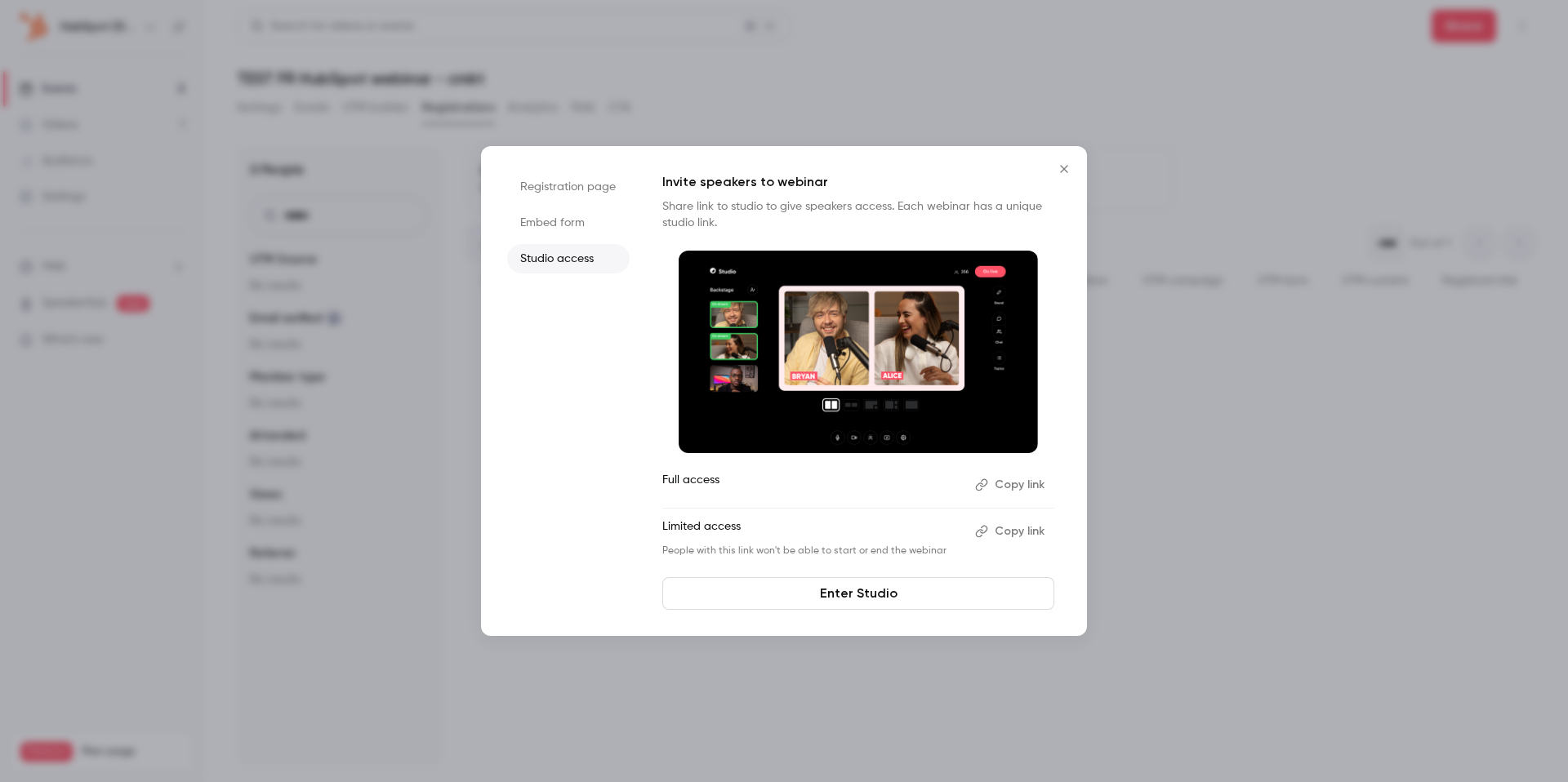
click at [533, 172] on li "Registration page" at bounding box center [568, 187] width 122 height 29
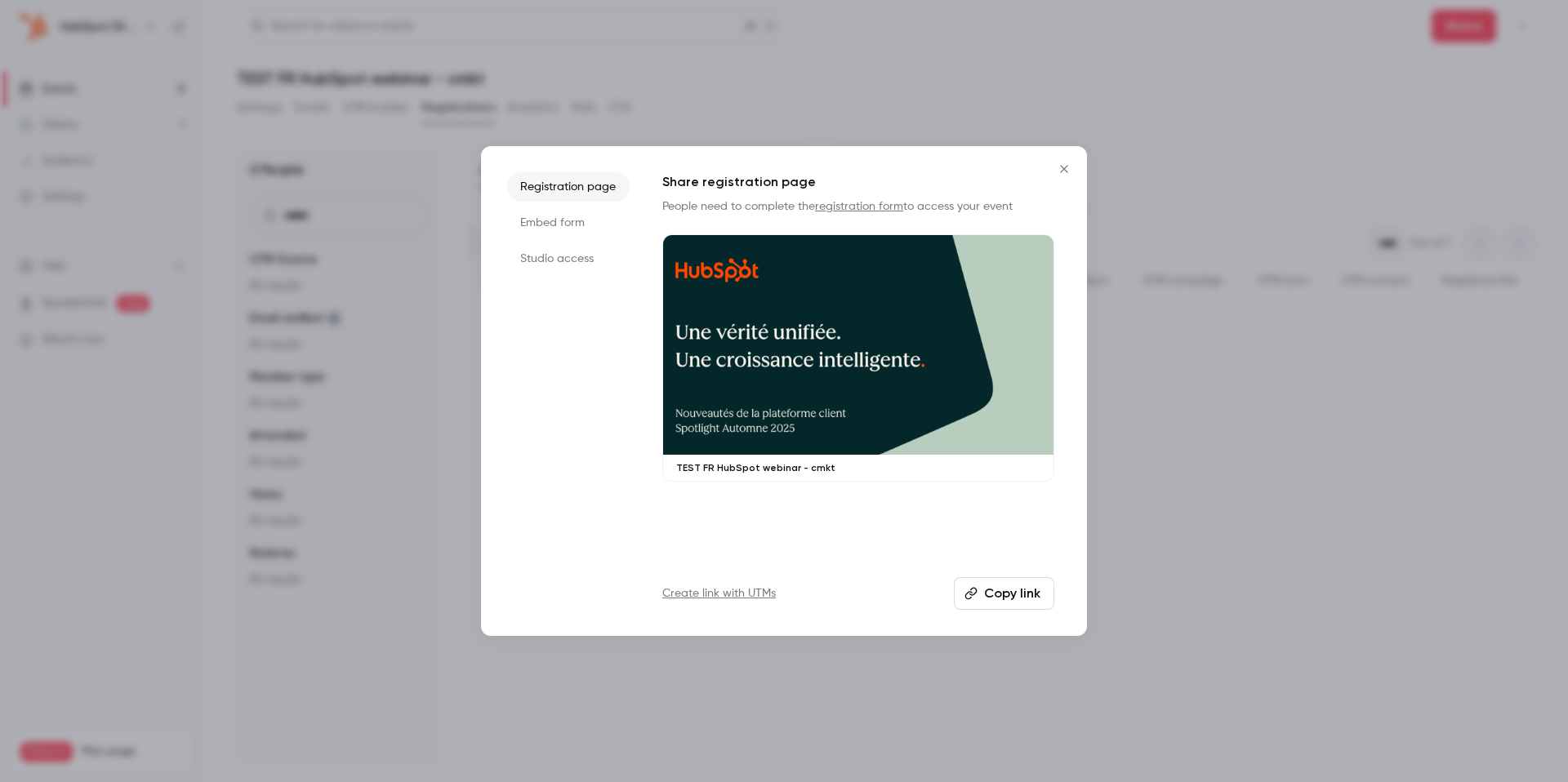
click at [872, 205] on link "registration form" at bounding box center [858, 206] width 88 height 11
click at [1018, 586] on button "Copy link" at bounding box center [1004, 593] width 101 height 32
